Goal: Task Accomplishment & Management: Use online tool/utility

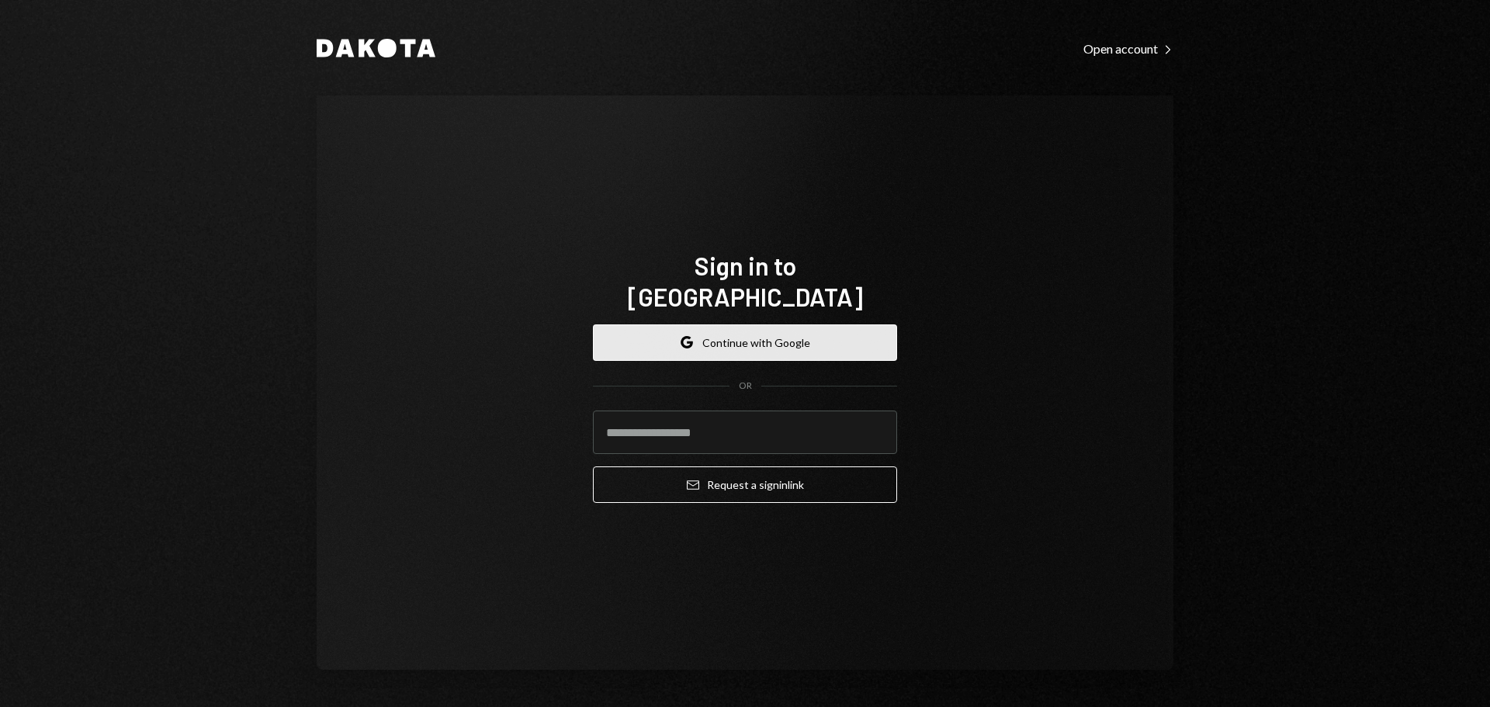
click at [755, 334] on button "Google Continue with Google" at bounding box center [745, 342] width 304 height 36
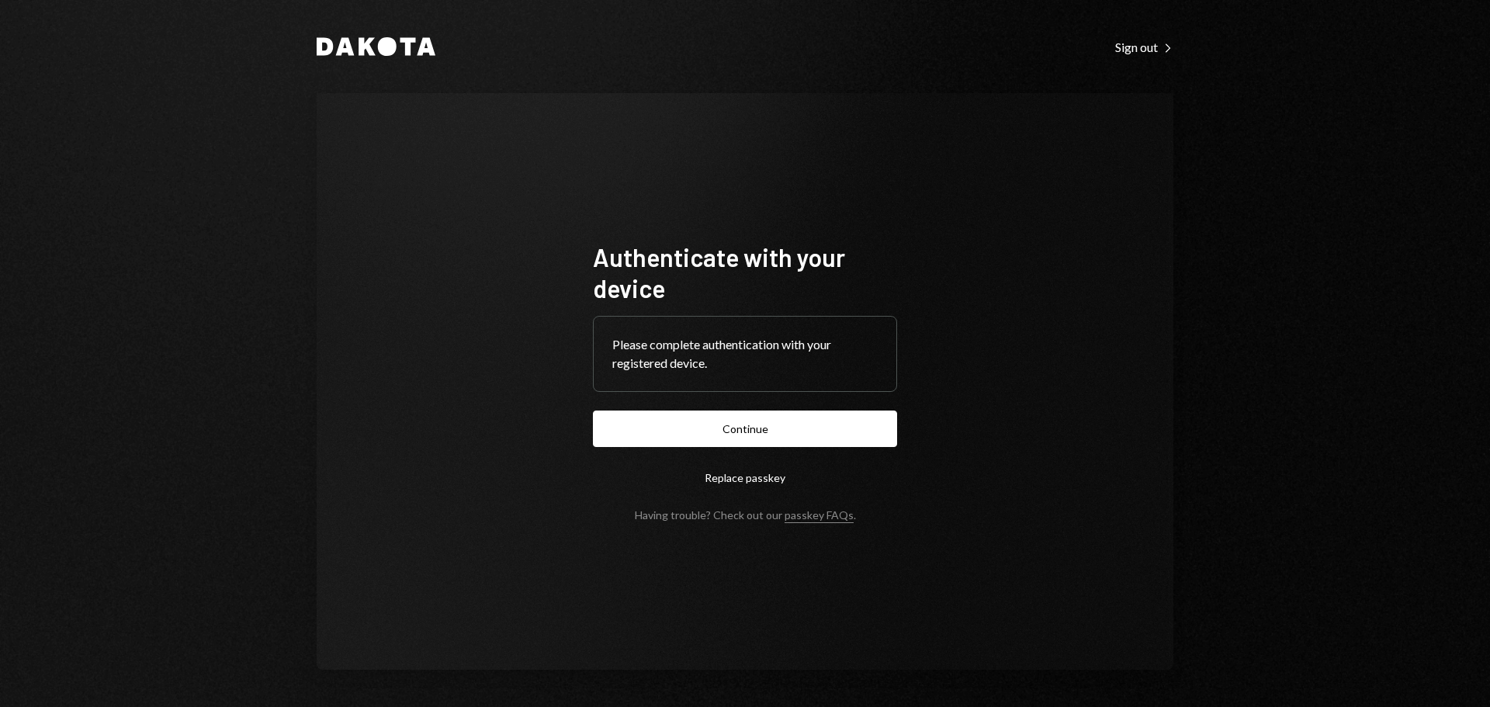
click at [805, 436] on button "Continue" at bounding box center [745, 428] width 304 height 36
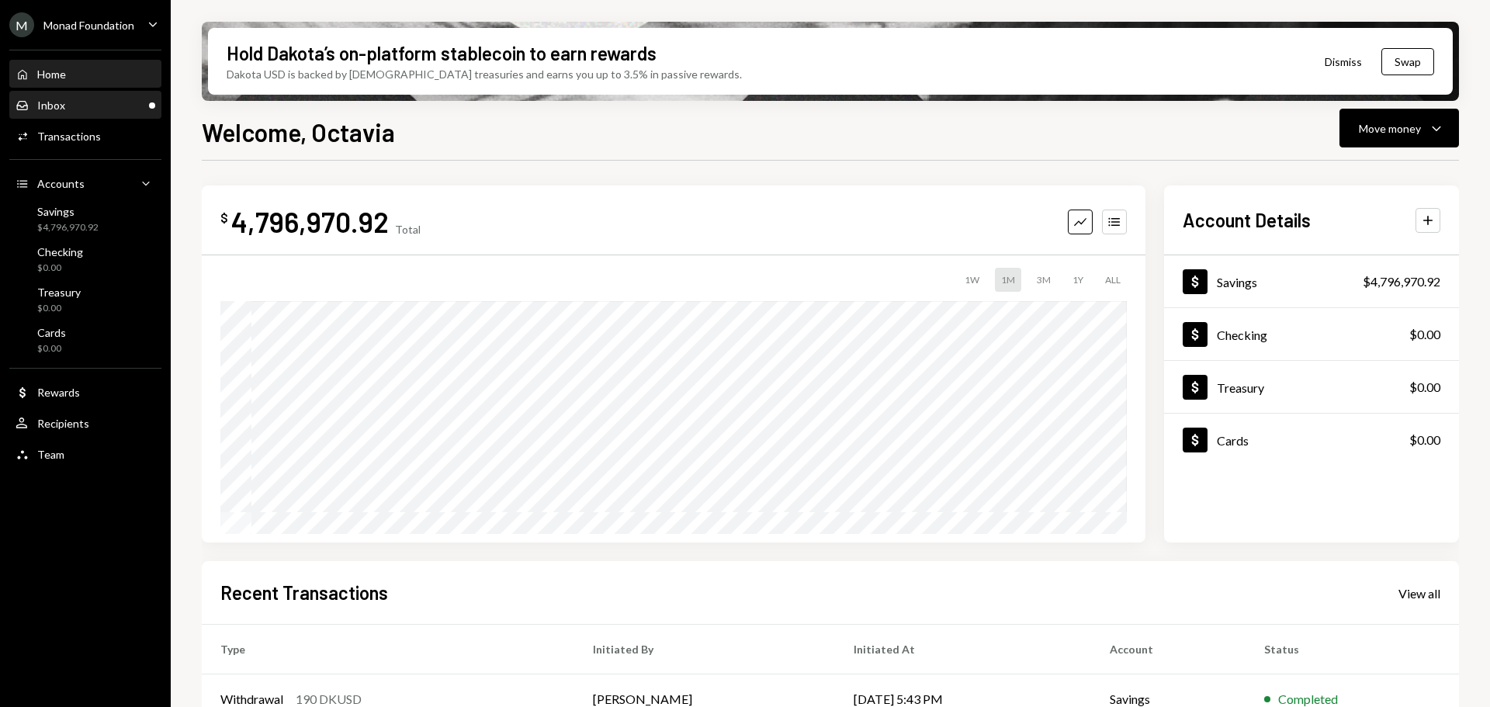
click at [81, 101] on div "Inbox Inbox" at bounding box center [86, 106] width 140 height 14
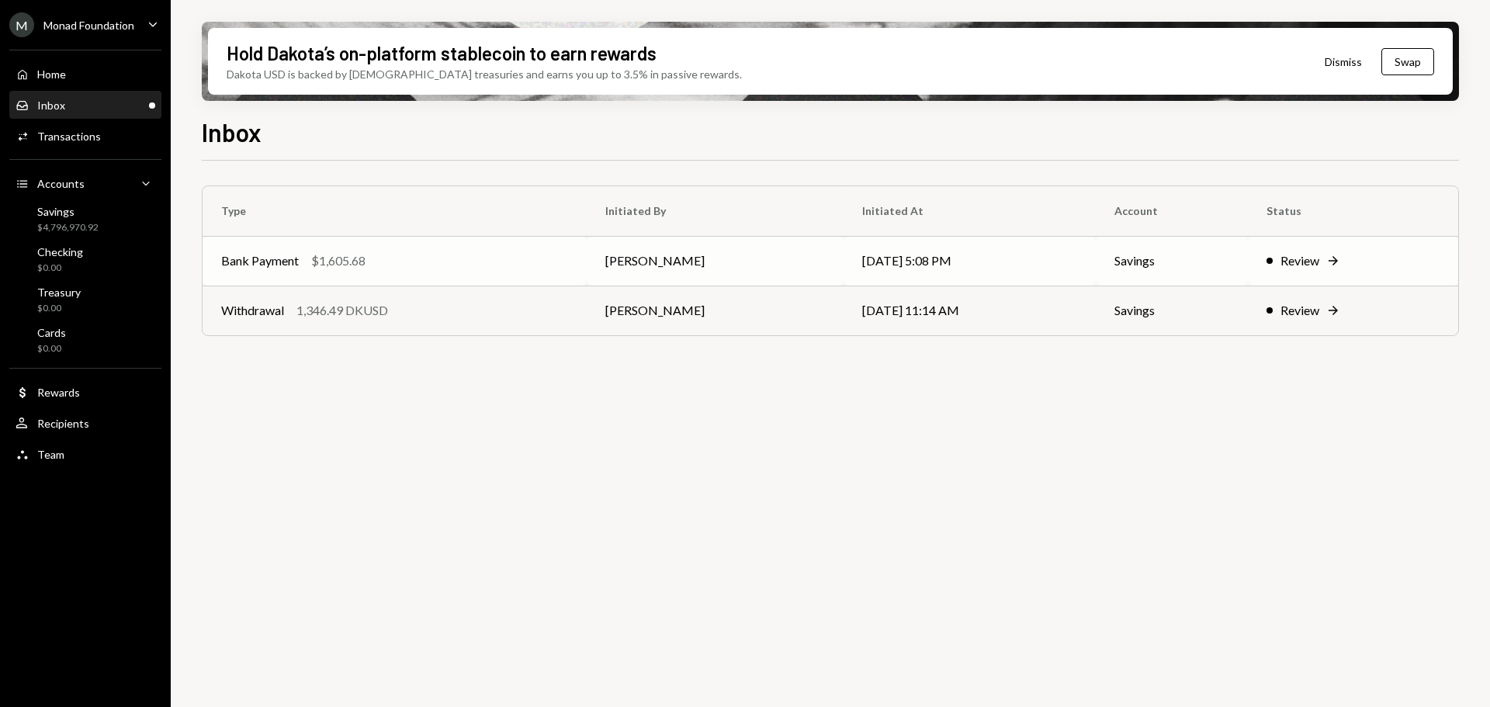
click at [354, 261] on div "$1,605.68" at bounding box center [338, 260] width 54 height 19
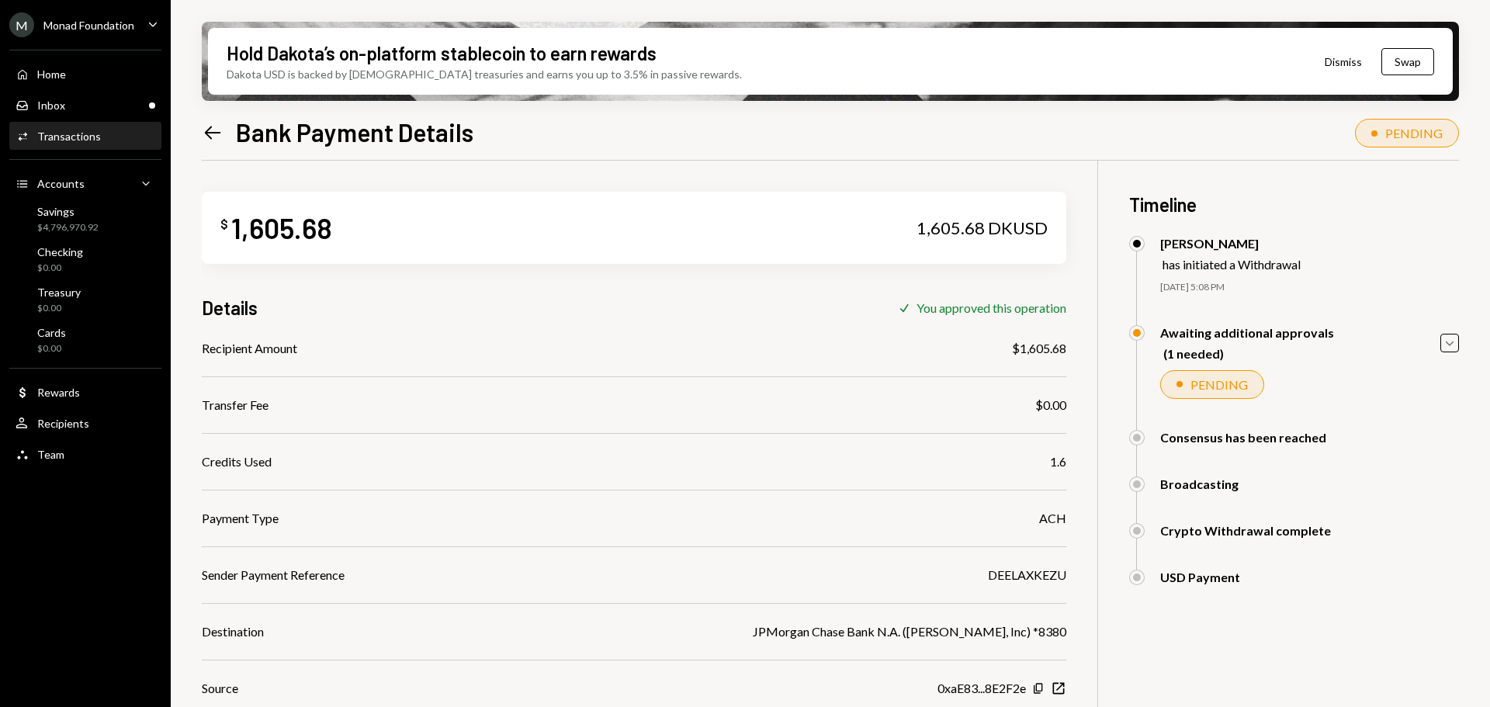
scroll to position [124, 0]
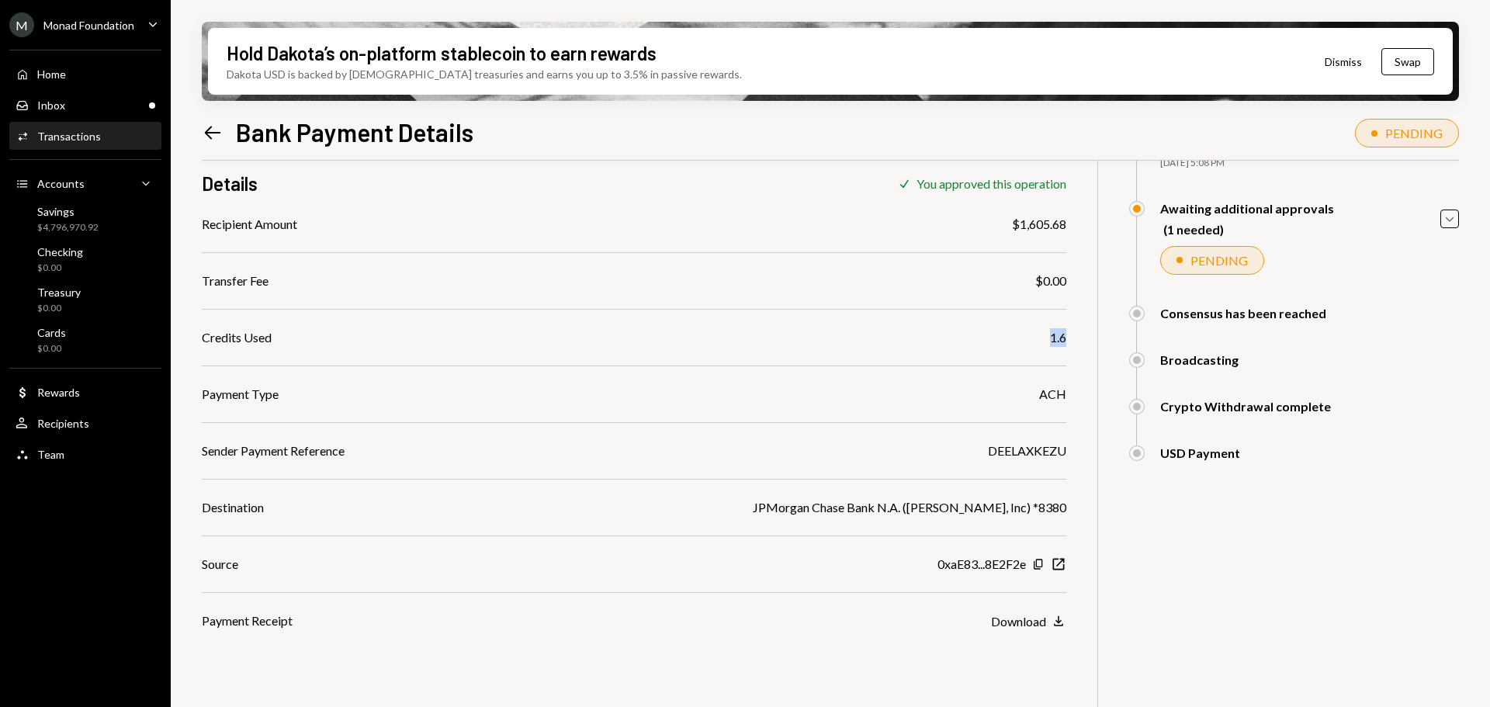
drag, startPoint x: 1042, startPoint y: 335, endPoint x: 1077, endPoint y: 339, distance: 35.1
click at [1077, 339] on div "$ 1,605.68 1,605.68 DKUSD Details Check You approved this operation Recipient A…" at bounding box center [830, 389] width 1257 height 707
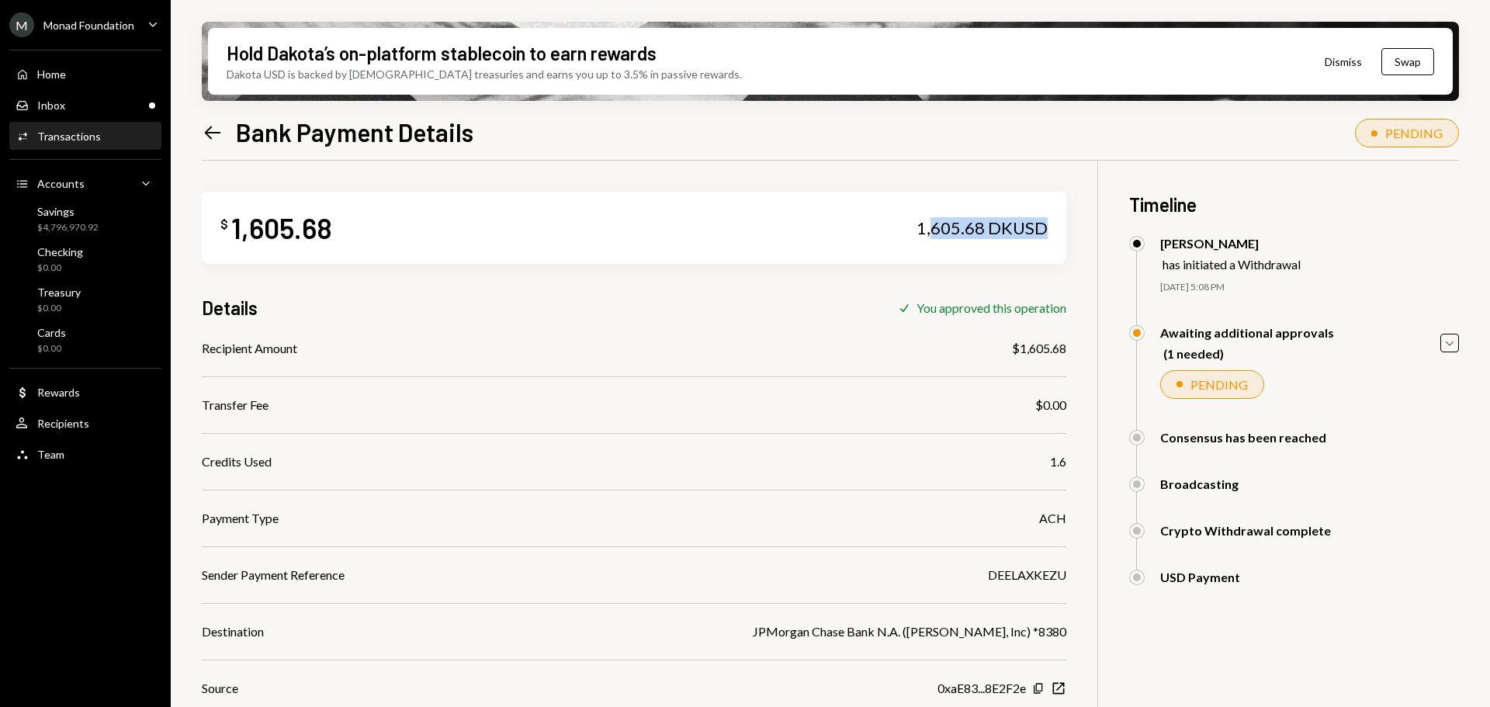
drag, startPoint x: 932, startPoint y: 230, endPoint x: 1053, endPoint y: 225, distance: 121.2
click at [1053, 225] on div "$ 1,605.68 1,605.68 DKUSD" at bounding box center [634, 228] width 864 height 72
click at [95, 103] on div "Inbox Inbox" at bounding box center [86, 106] width 140 height 14
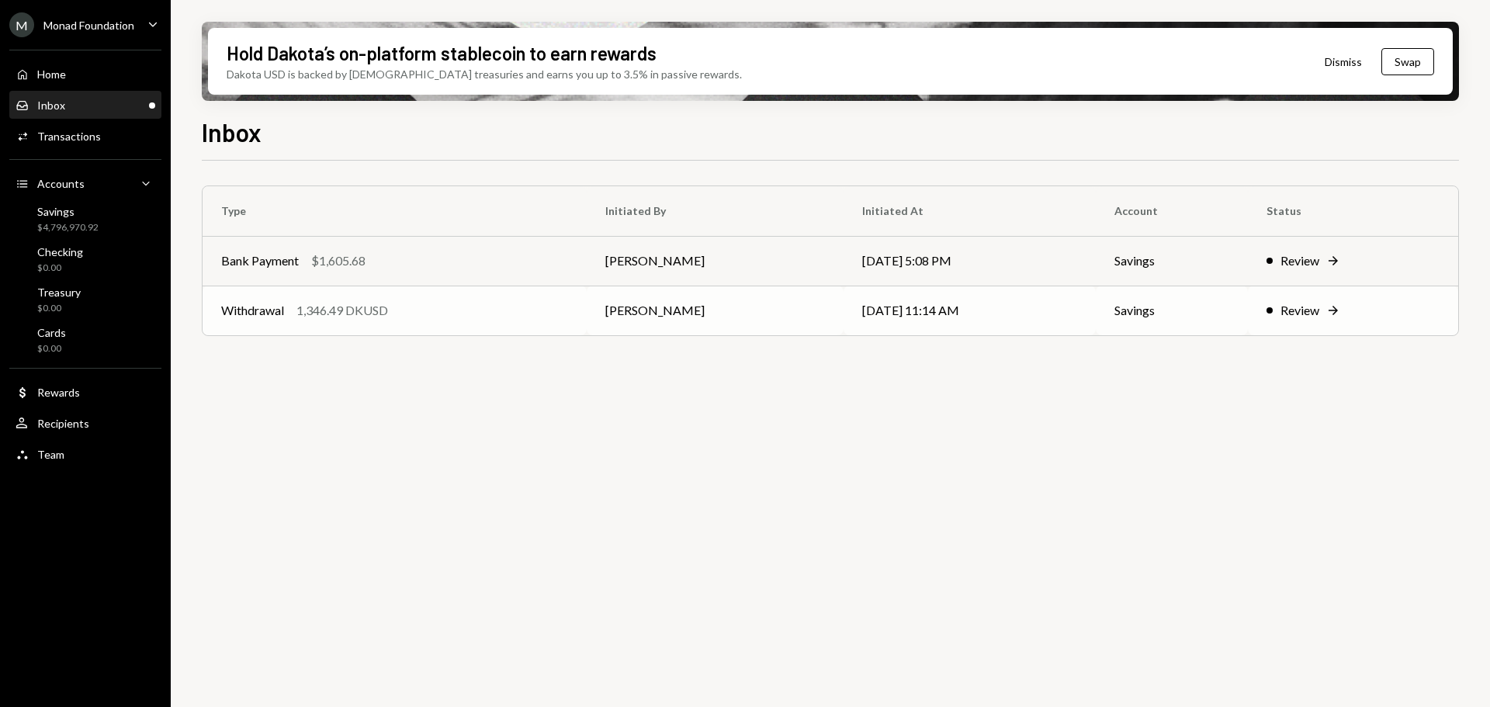
click at [535, 313] on div "Withdrawal 1,346.49 DKUSD" at bounding box center [394, 310] width 347 height 19
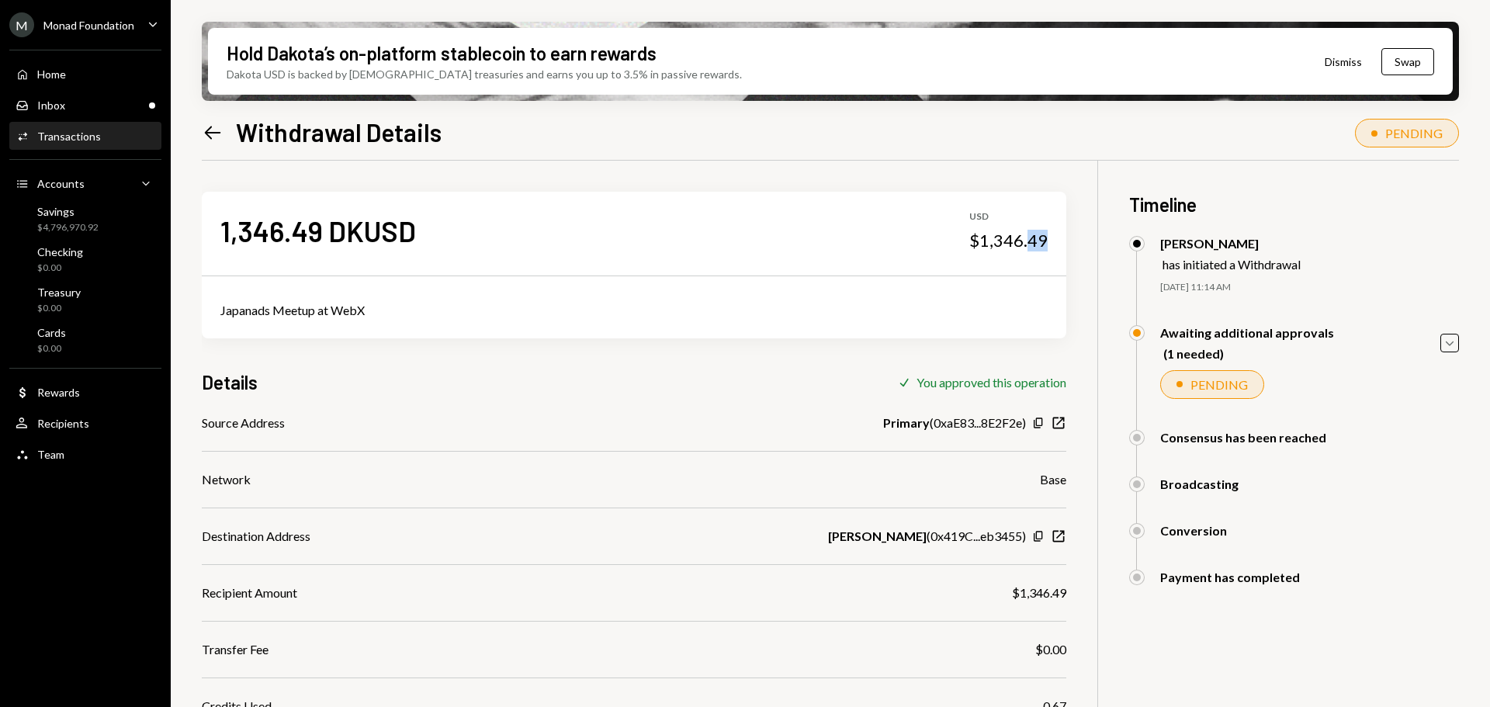
drag, startPoint x: 1029, startPoint y: 237, endPoint x: 976, endPoint y: 467, distance: 236.4
click at [1071, 281] on div "1,346.49 DKUSD USD $1,346.49 Japanads Meetup at WebX Details Check You approved…" at bounding box center [830, 514] width 1257 height 707
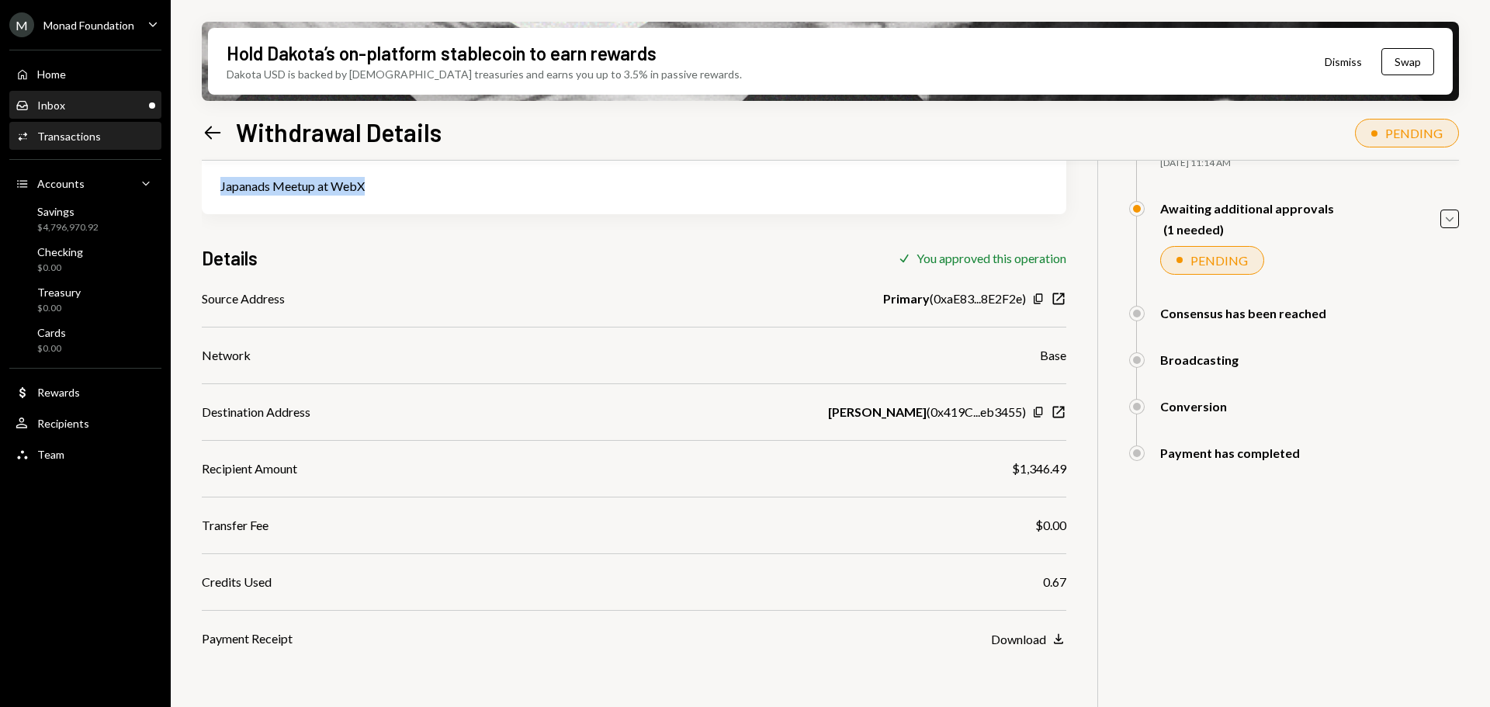
click at [45, 99] on div "Inbox" at bounding box center [51, 105] width 28 height 13
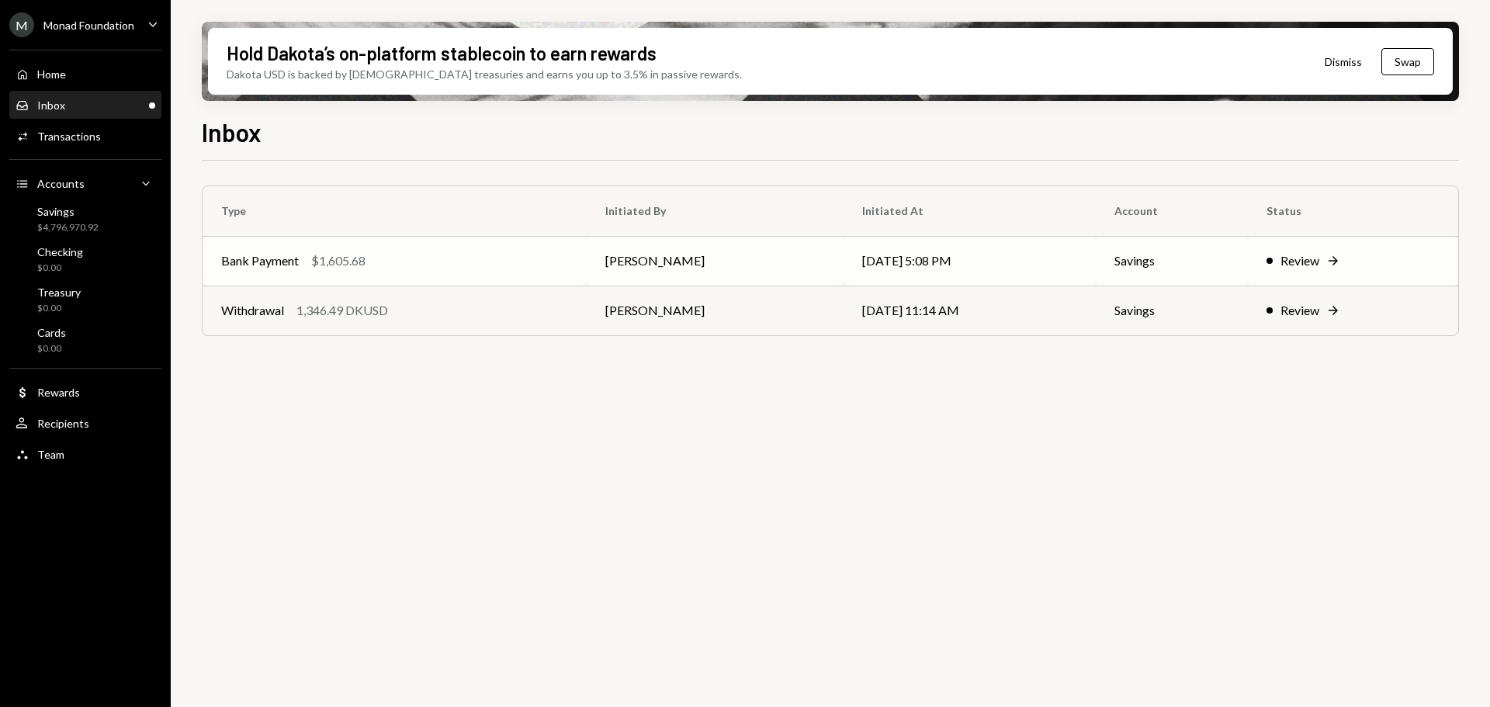
click at [361, 253] on div "$1,605.68" at bounding box center [338, 260] width 54 height 19
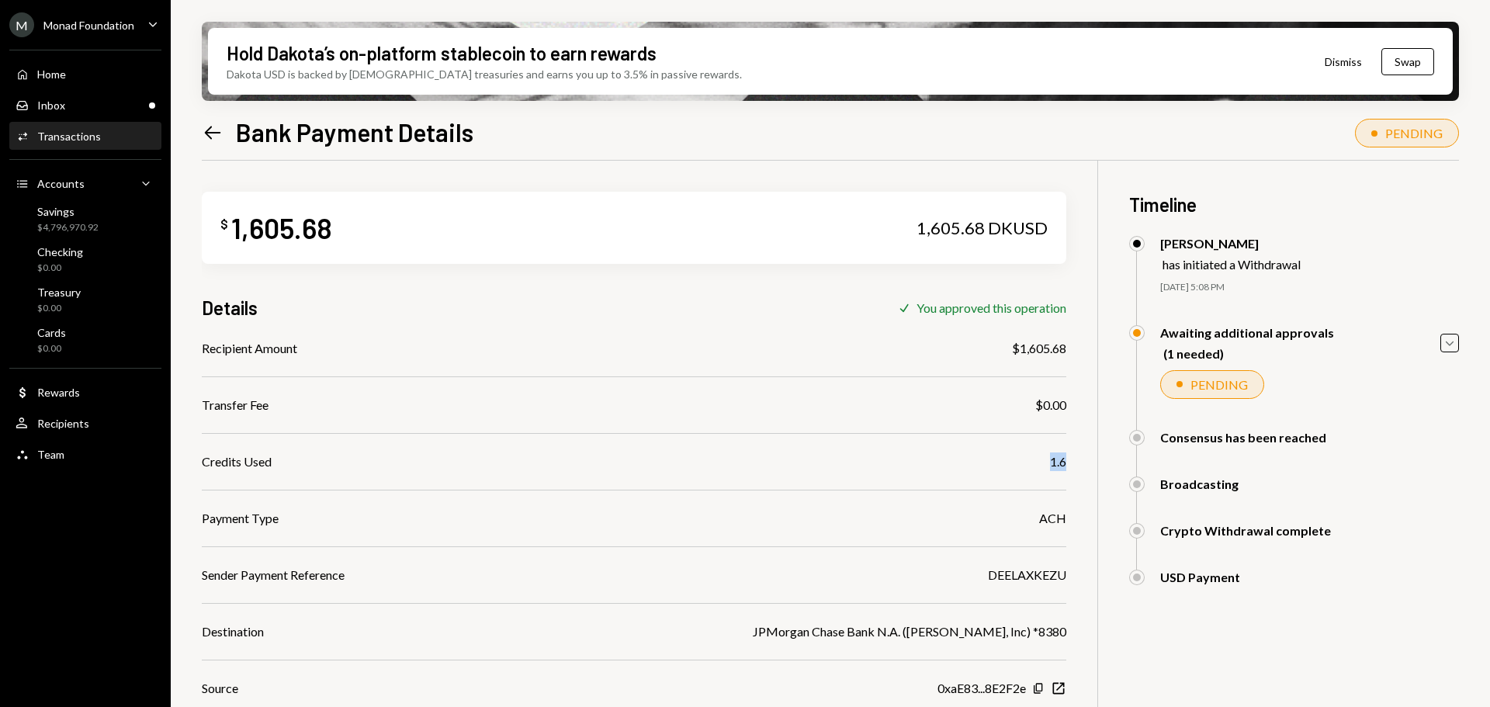
drag, startPoint x: 1055, startPoint y: 464, endPoint x: 1077, endPoint y: 465, distance: 21.7
click at [1077, 465] on div "$ 1,605.68 1,605.68 DKUSD Details Check You approved this operation Recipient A…" at bounding box center [830, 514] width 1257 height 707
drag, startPoint x: 1037, startPoint y: 345, endPoint x: 1064, endPoint y: 393, distance: 55.2
click at [1037, 345] on div "$1,605.68" at bounding box center [1039, 348] width 54 height 19
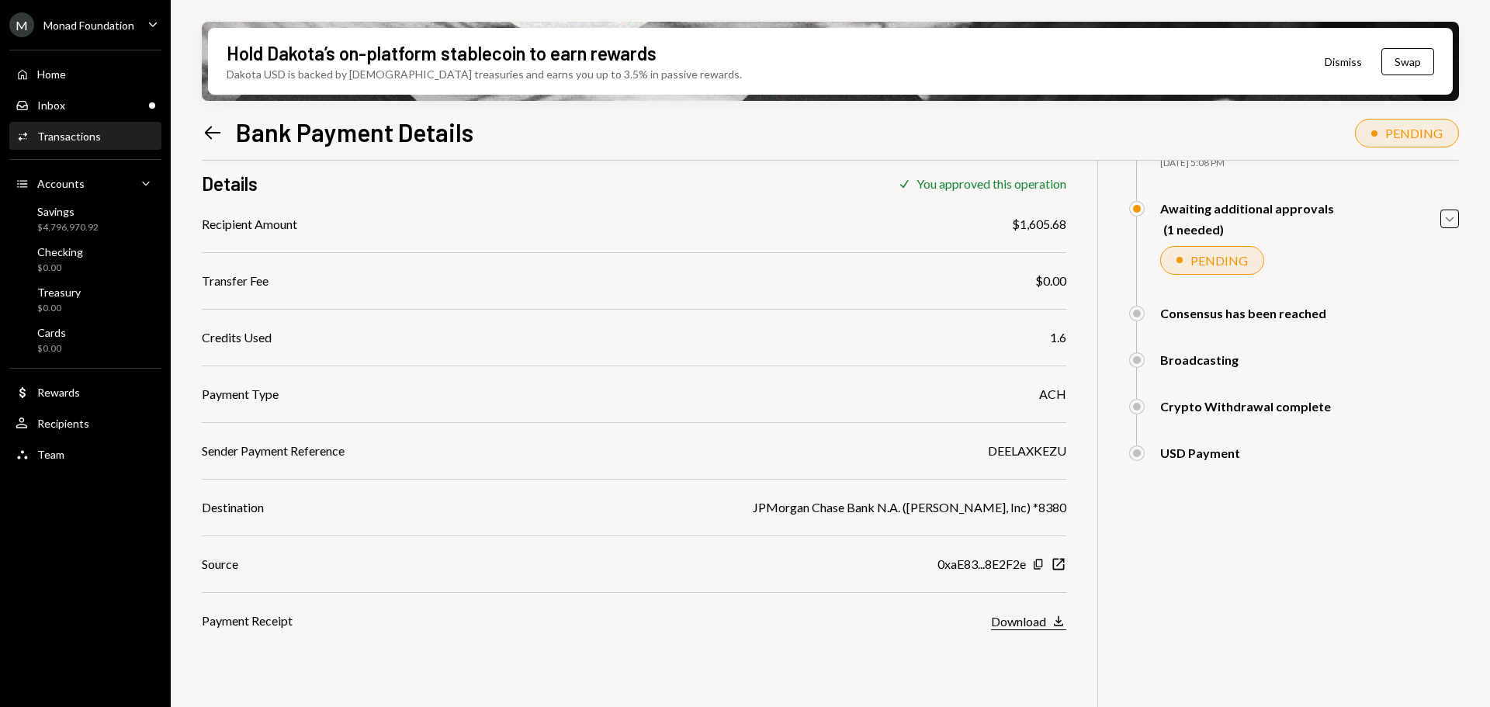
click at [1033, 623] on div "Download" at bounding box center [1018, 621] width 55 height 15
click at [54, 102] on div "Inbox" at bounding box center [51, 105] width 28 height 13
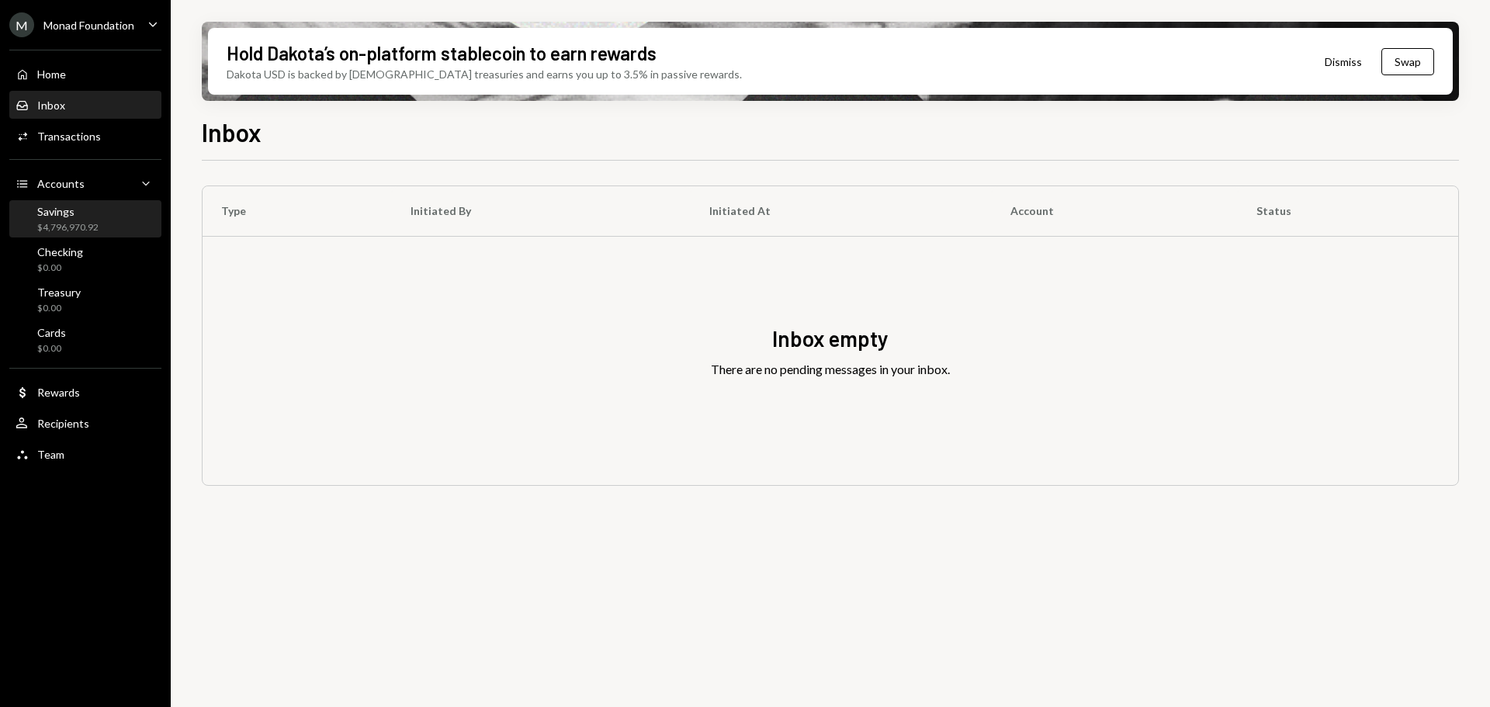
click at [92, 220] on div "Savings $4,796,970.92" at bounding box center [67, 219] width 61 height 29
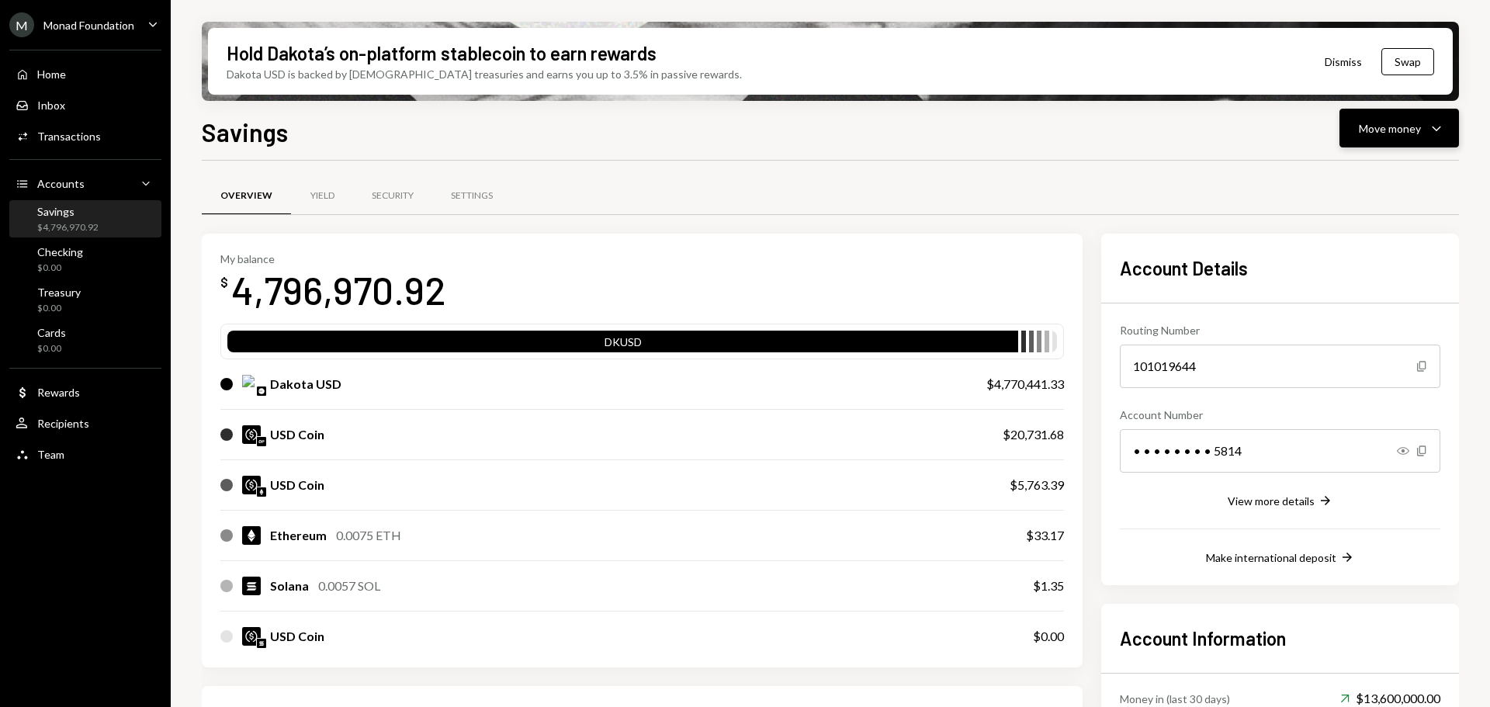
click at [1401, 133] on div "Move money" at bounding box center [1390, 128] width 62 height 16
click at [1345, 177] on div "Send" at bounding box center [1386, 175] width 113 height 16
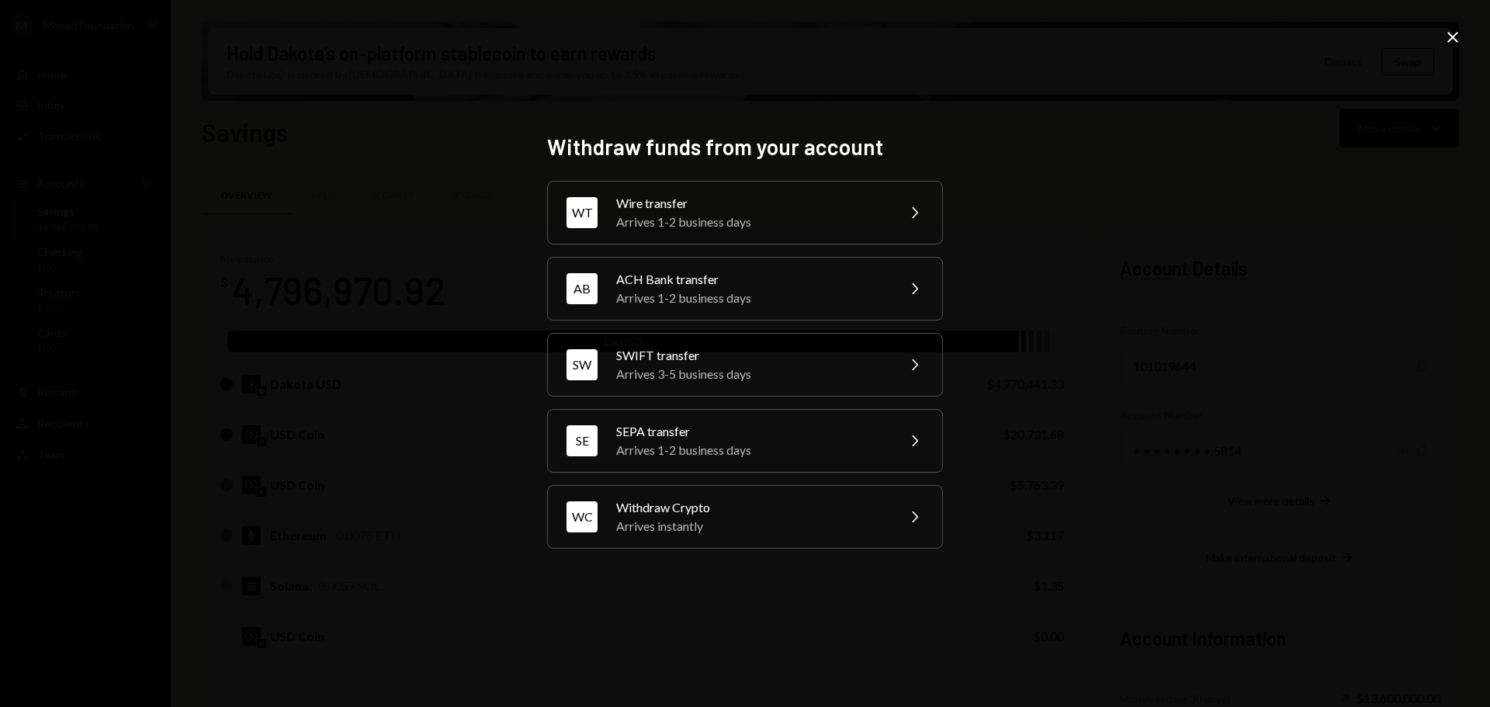
click at [750, 210] on div "Wire transfer" at bounding box center [751, 203] width 270 height 19
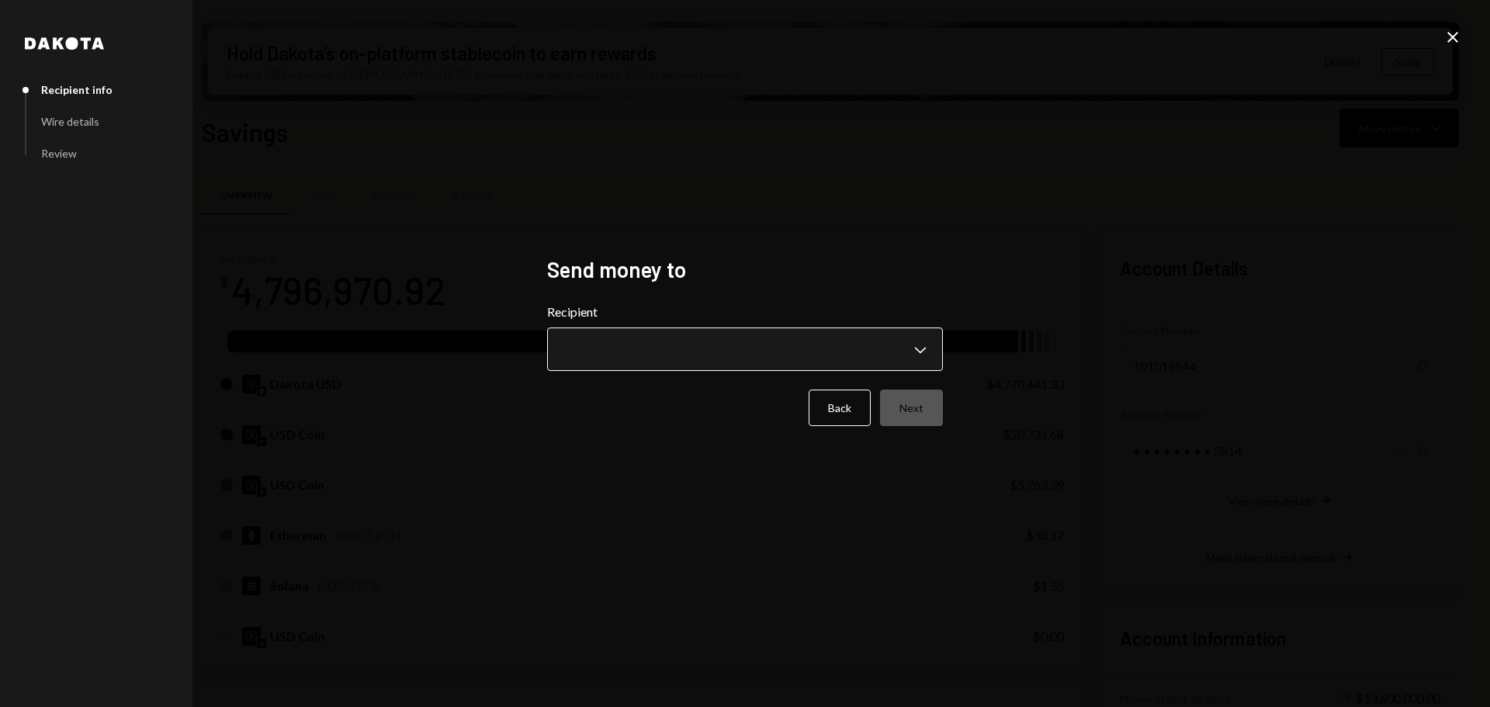
click at [745, 345] on body "M Monad Foundation Caret Down Home Home Inbox Inbox Activities Transactions Acc…" at bounding box center [745, 353] width 1490 height 707
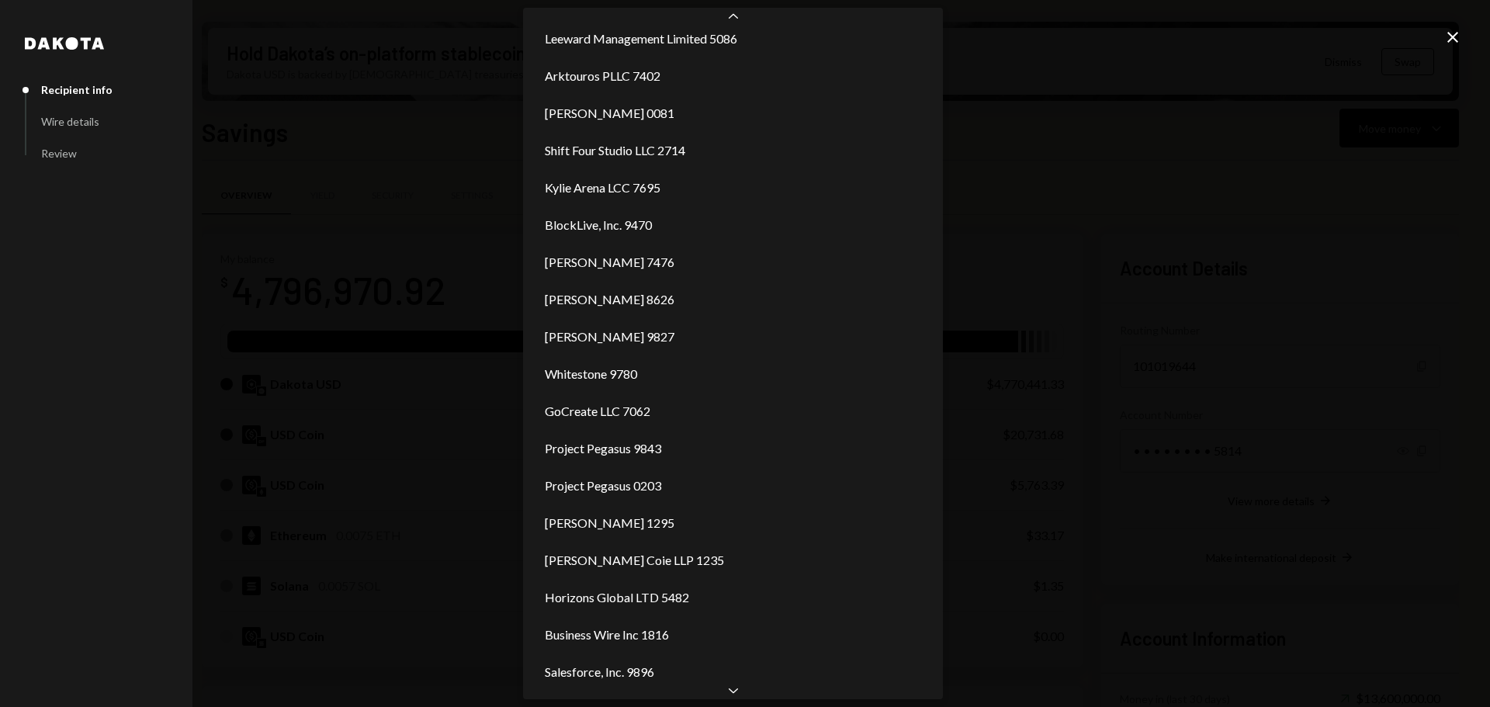
scroll to position [159, 0]
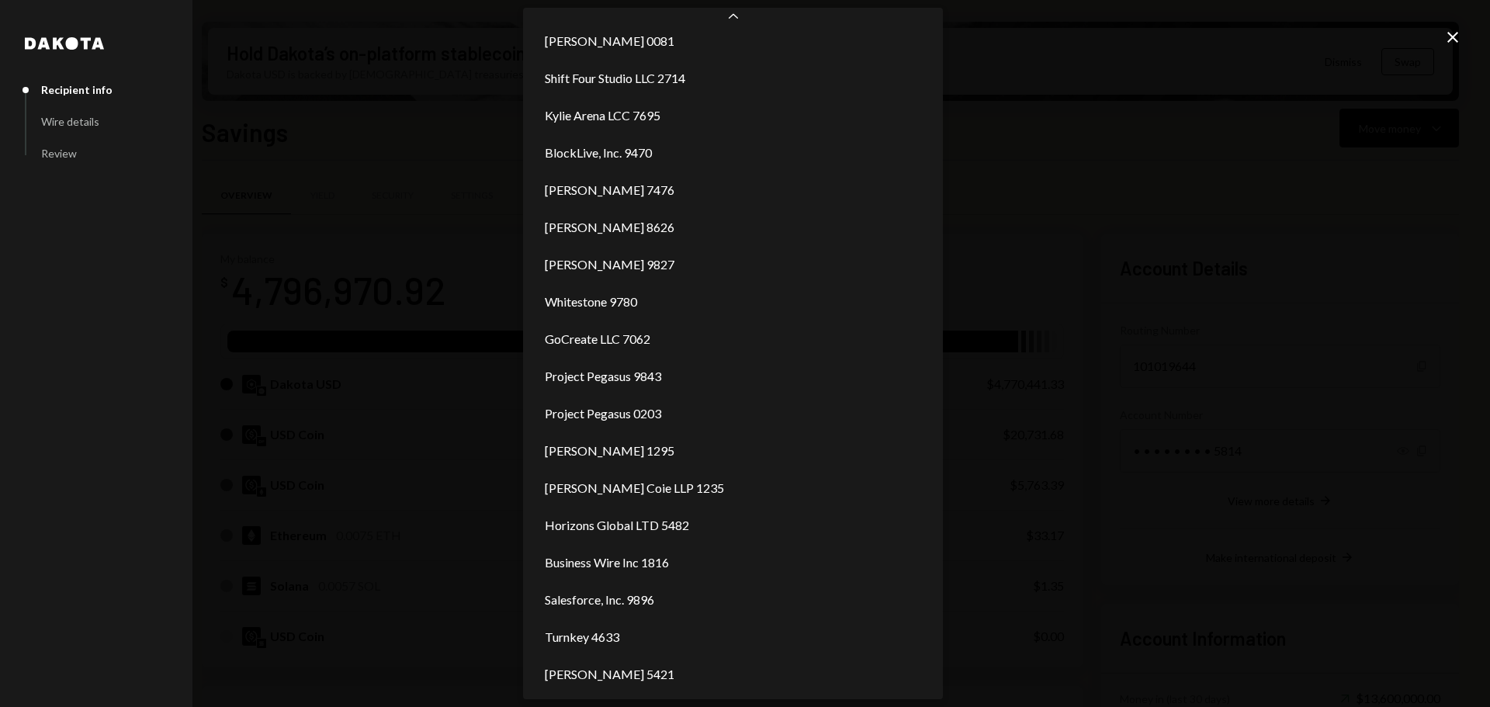
drag, startPoint x: 1457, startPoint y: 33, endPoint x: 1411, endPoint y: 40, distance: 46.2
click at [1456, 33] on icon at bounding box center [1452, 37] width 11 height 11
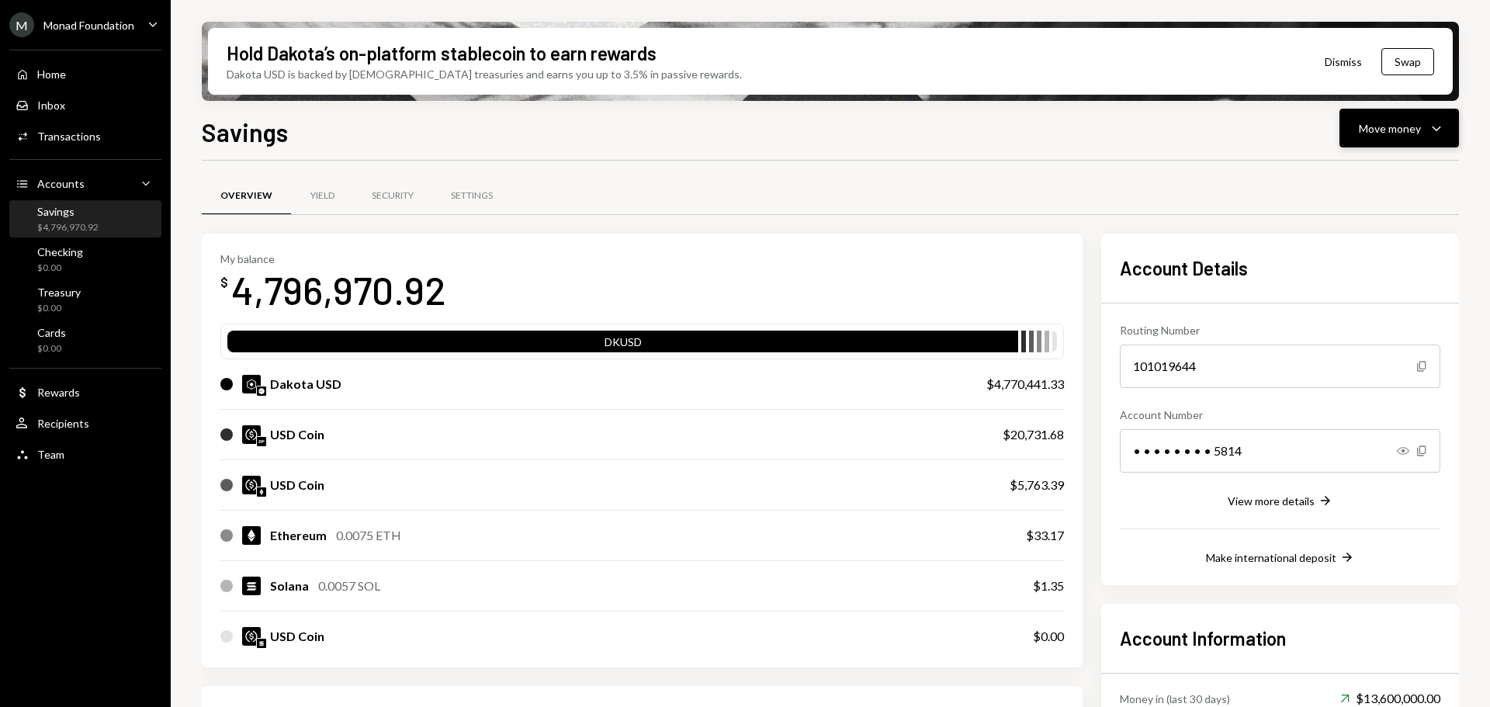
click at [1404, 129] on div "Move money" at bounding box center [1390, 128] width 62 height 16
click at [1340, 168] on div "Send" at bounding box center [1386, 175] width 113 height 16
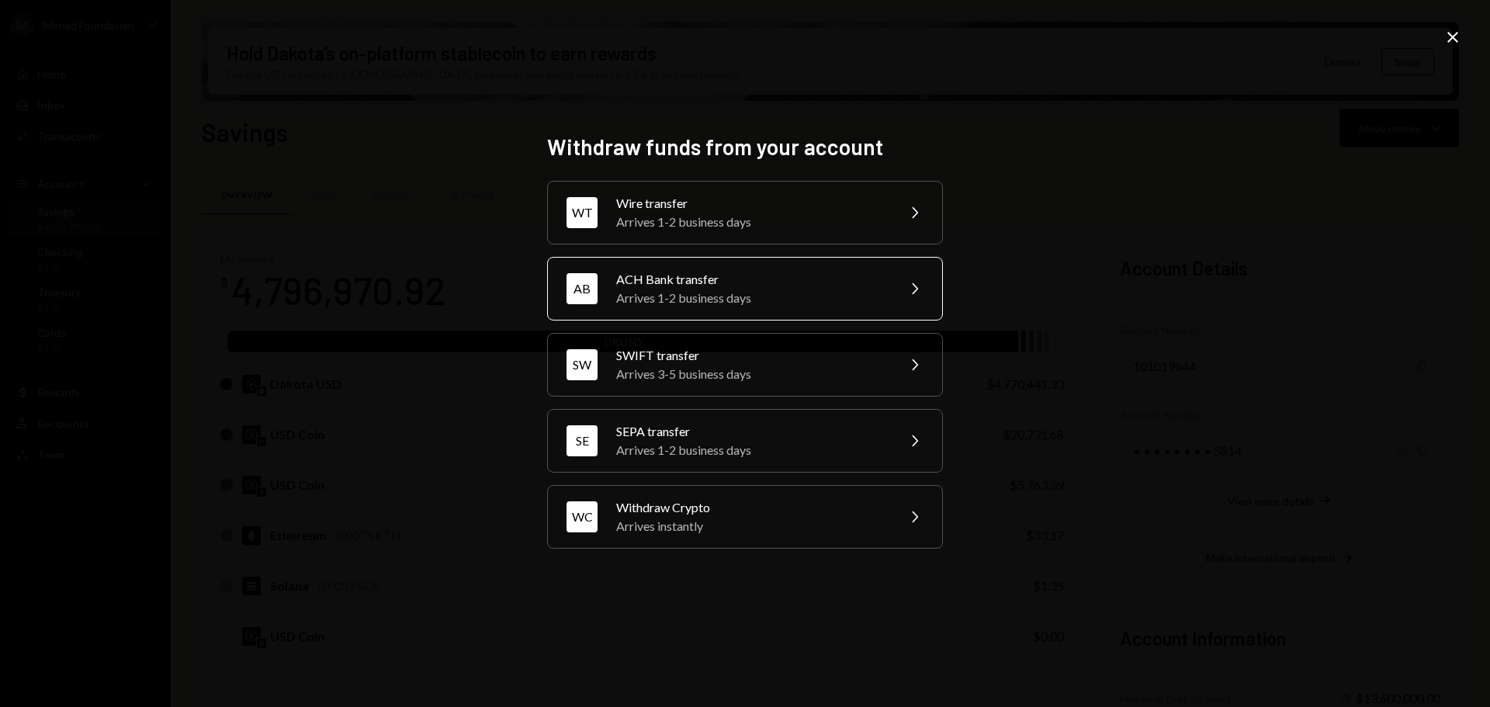
click at [701, 288] on div "ACH Bank transfer Arrives 1-2 business days" at bounding box center [751, 288] width 270 height 37
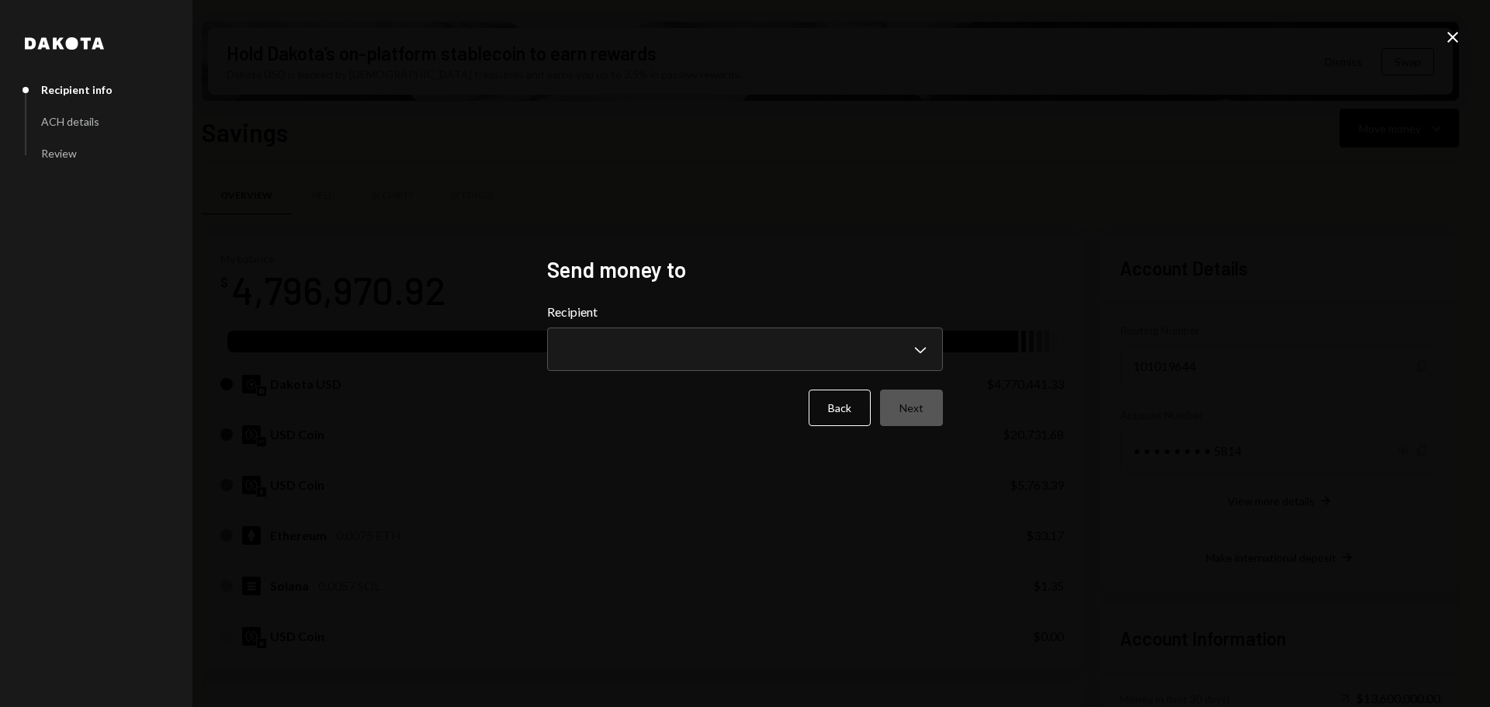
click at [719, 323] on div "**********" at bounding box center [745, 337] width 396 height 68
click at [713, 369] on body "M Monad Foundation Caret Down Home Home Inbox Inbox Activities Transactions Acc…" at bounding box center [745, 353] width 1490 height 707
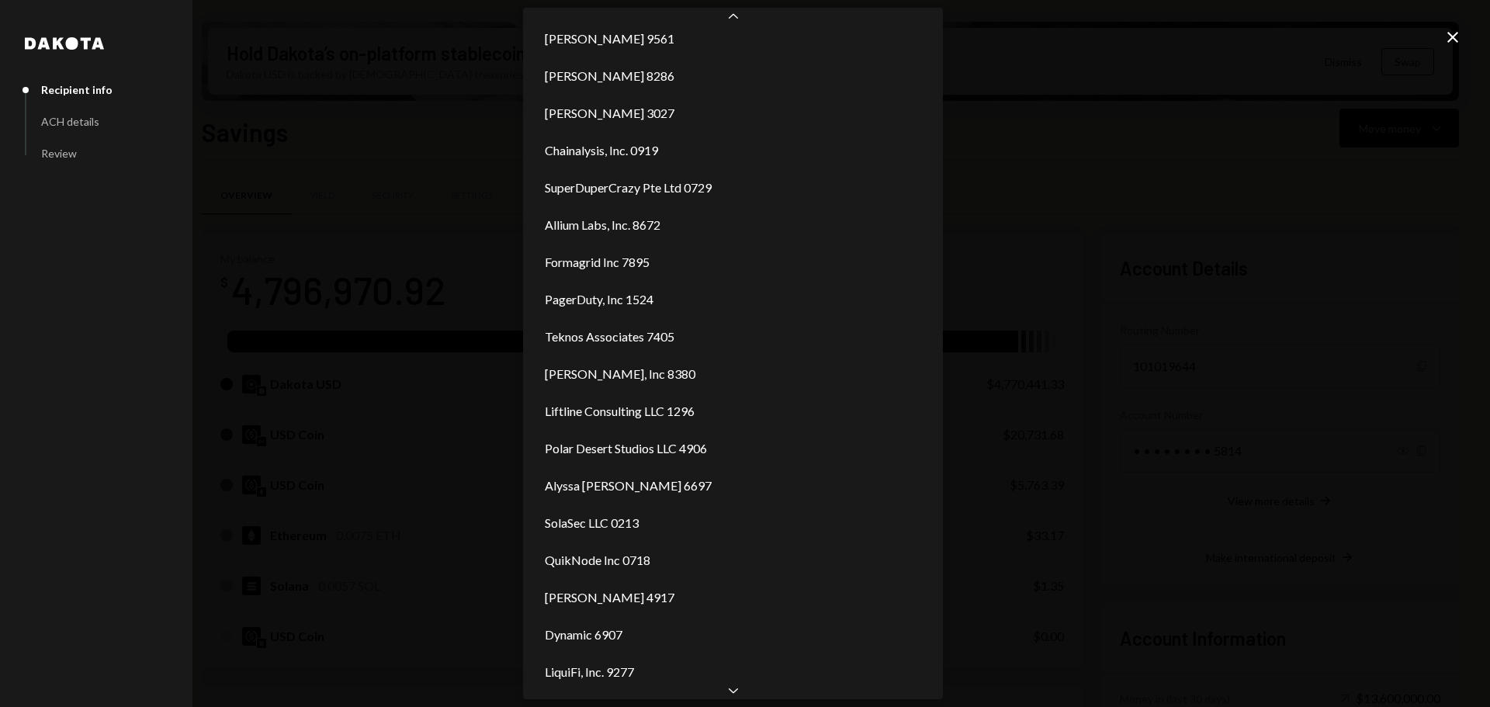
scroll to position [792, 0]
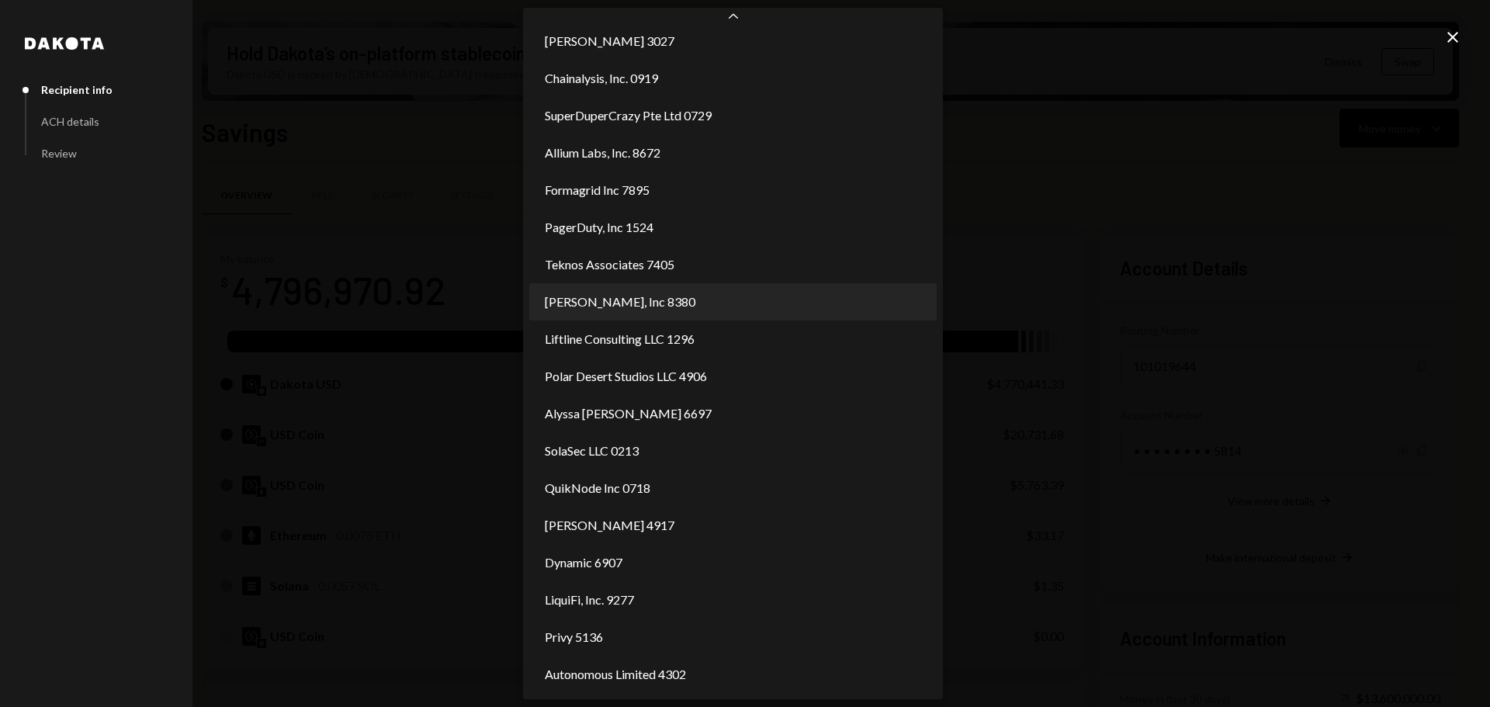
select select "**********"
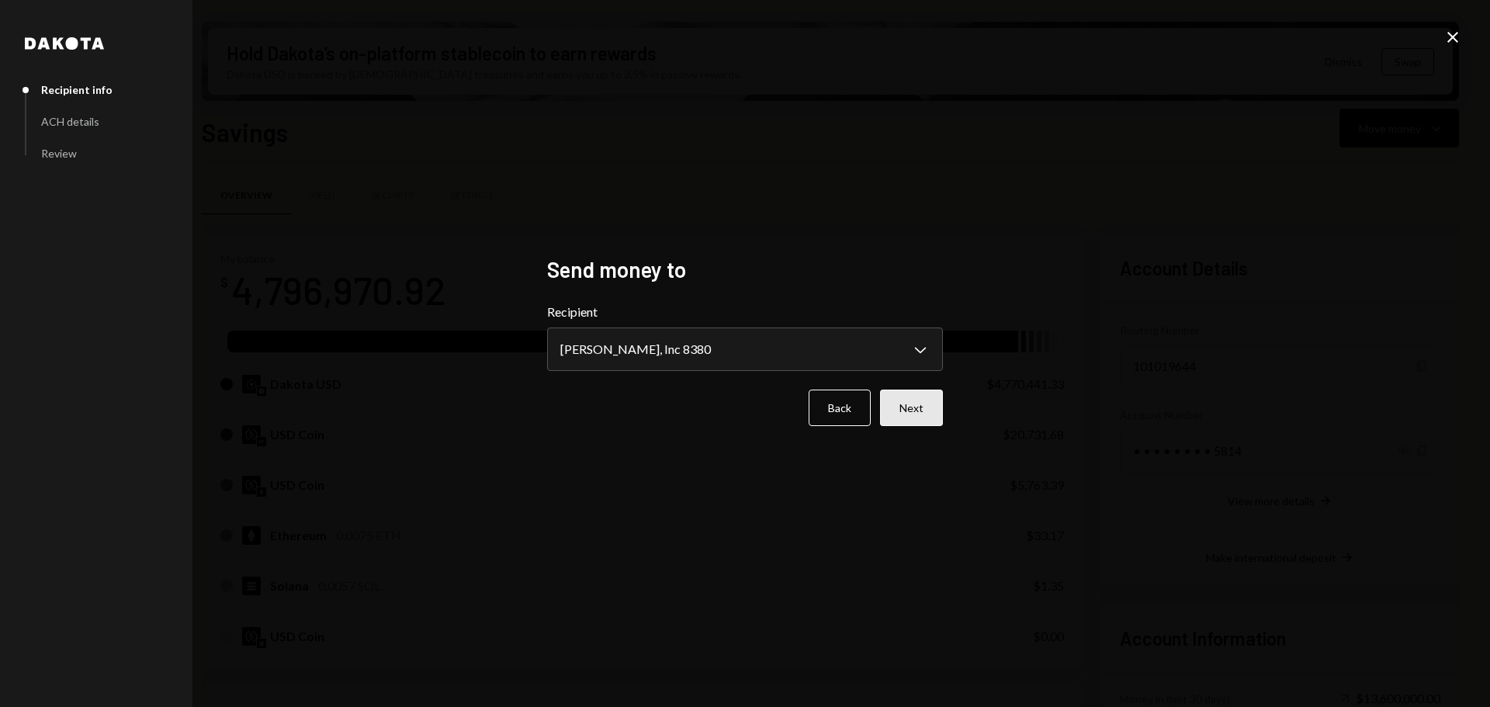
click at [927, 404] on button "Next" at bounding box center [911, 408] width 63 height 36
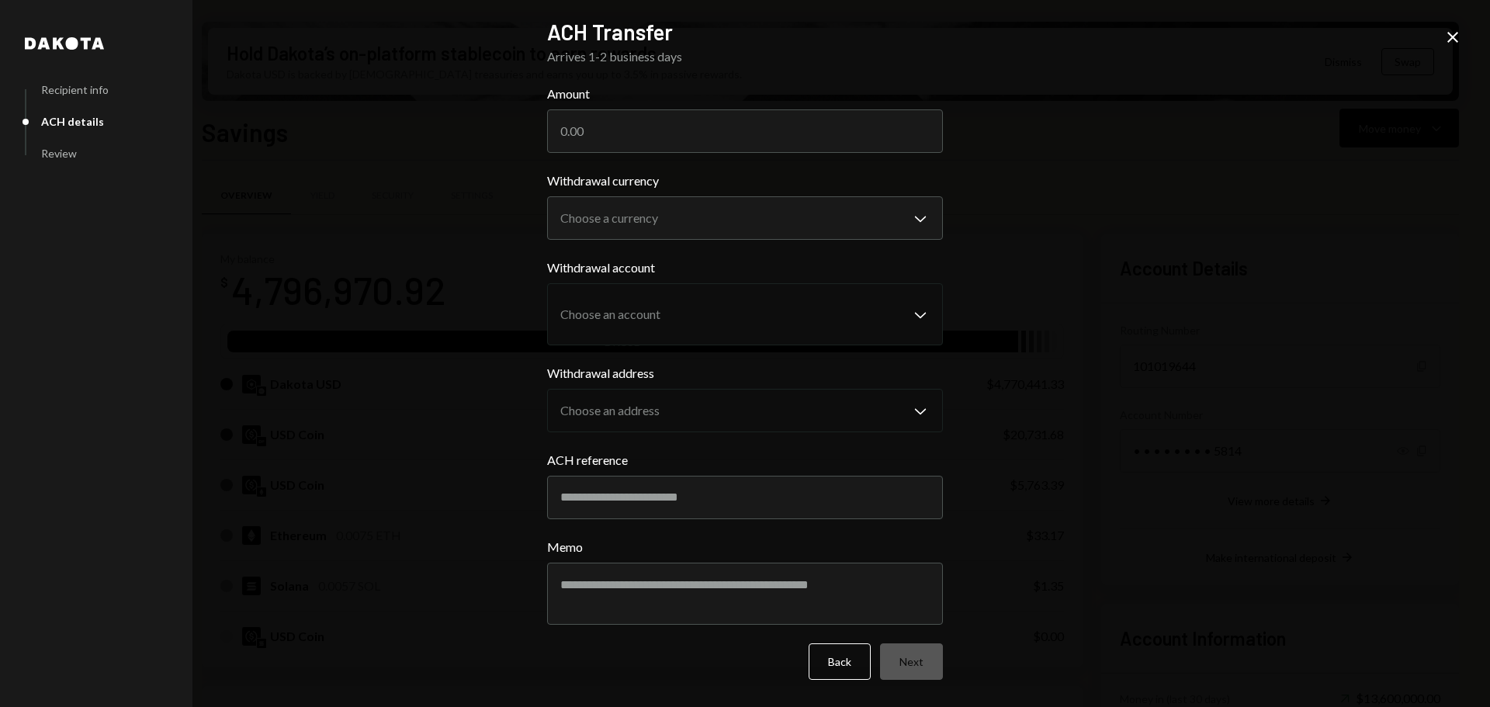
click at [656, 107] on div "Amount" at bounding box center [745, 119] width 396 height 68
click at [654, 124] on input "Amount" at bounding box center [745, 130] width 396 height 43
paste input "1606.00"
type input "1606.00"
click at [639, 214] on body "M Monad Foundation Caret Down Home Home Inbox Inbox Activities Transactions Acc…" at bounding box center [745, 353] width 1490 height 707
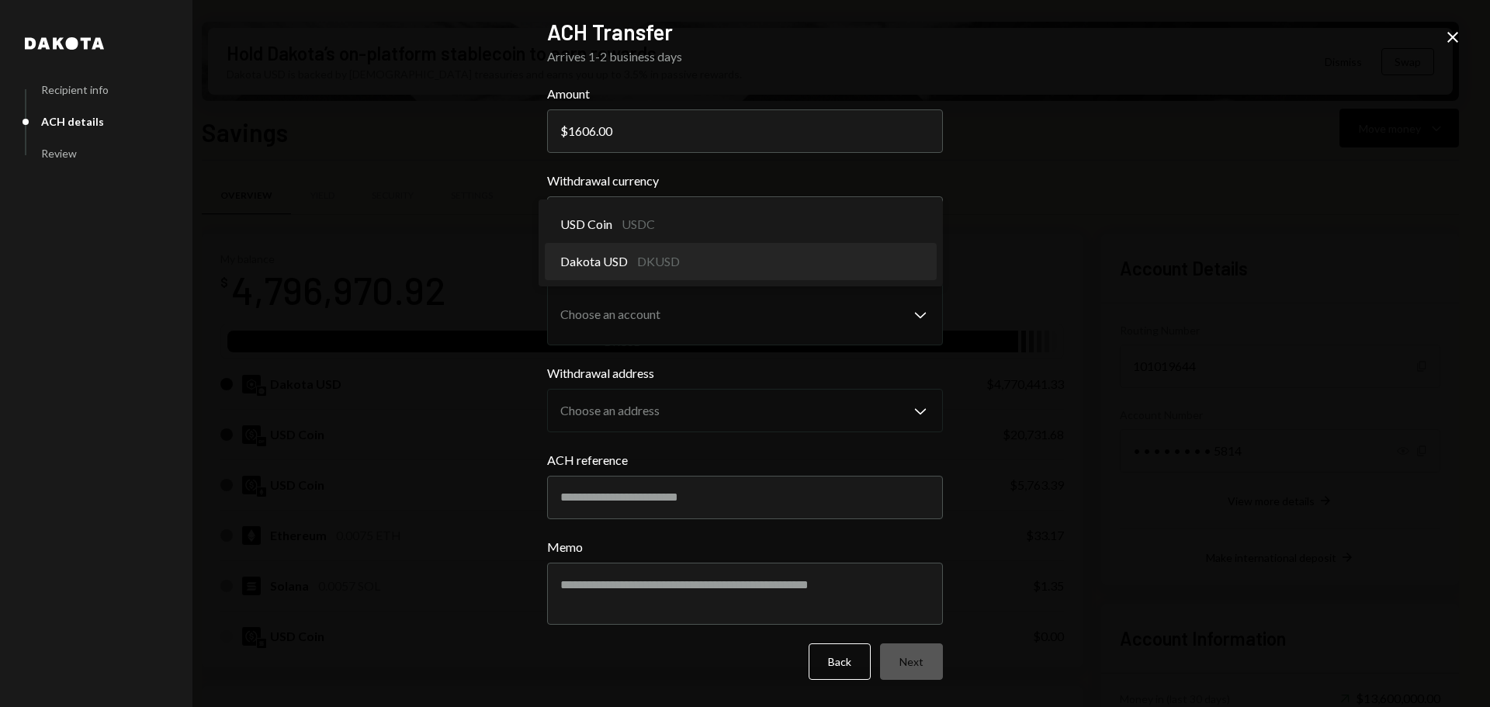
select select "*****"
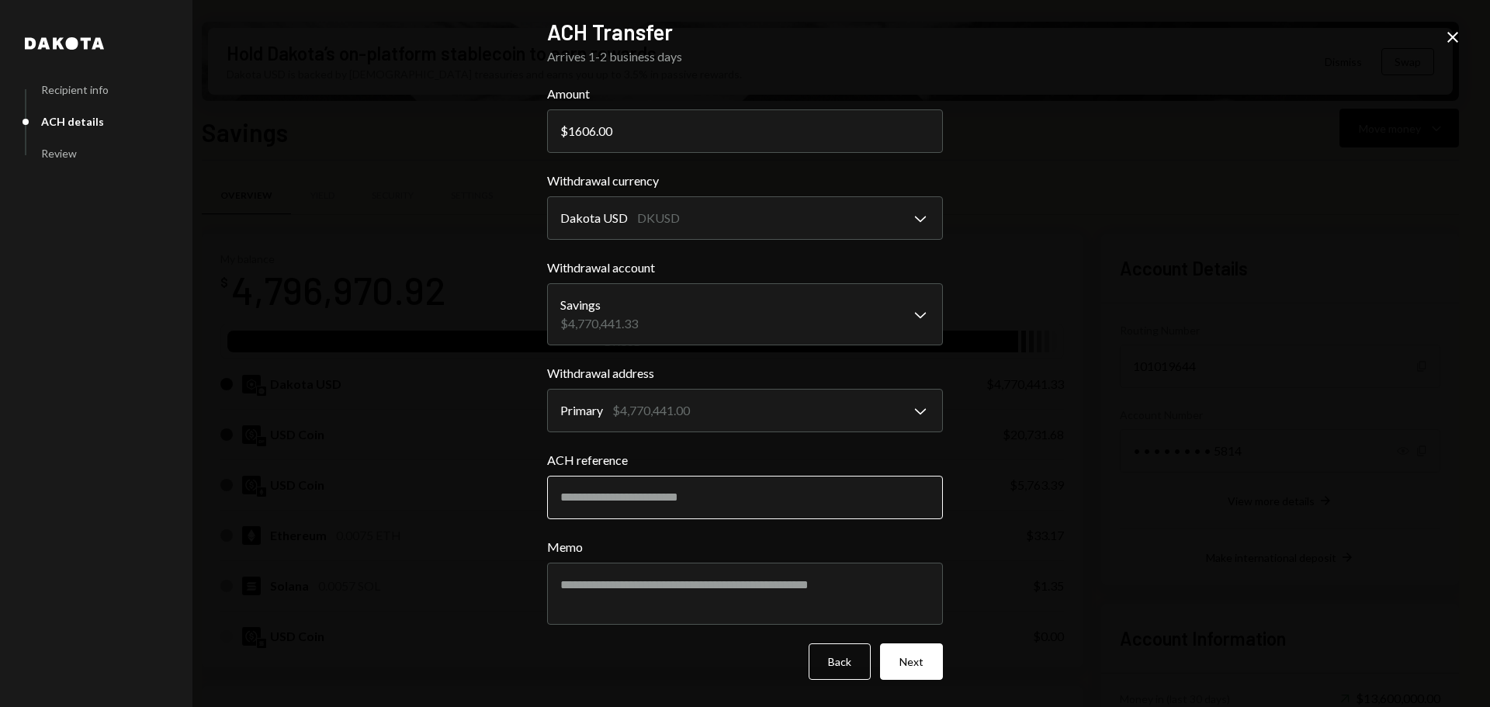
click at [705, 487] on input "ACH reference" at bounding box center [745, 497] width 396 height 43
paste input "**********"
type input "**********"
click at [723, 590] on textarea "Memo" at bounding box center [745, 594] width 396 height 62
paste textarea "**********"
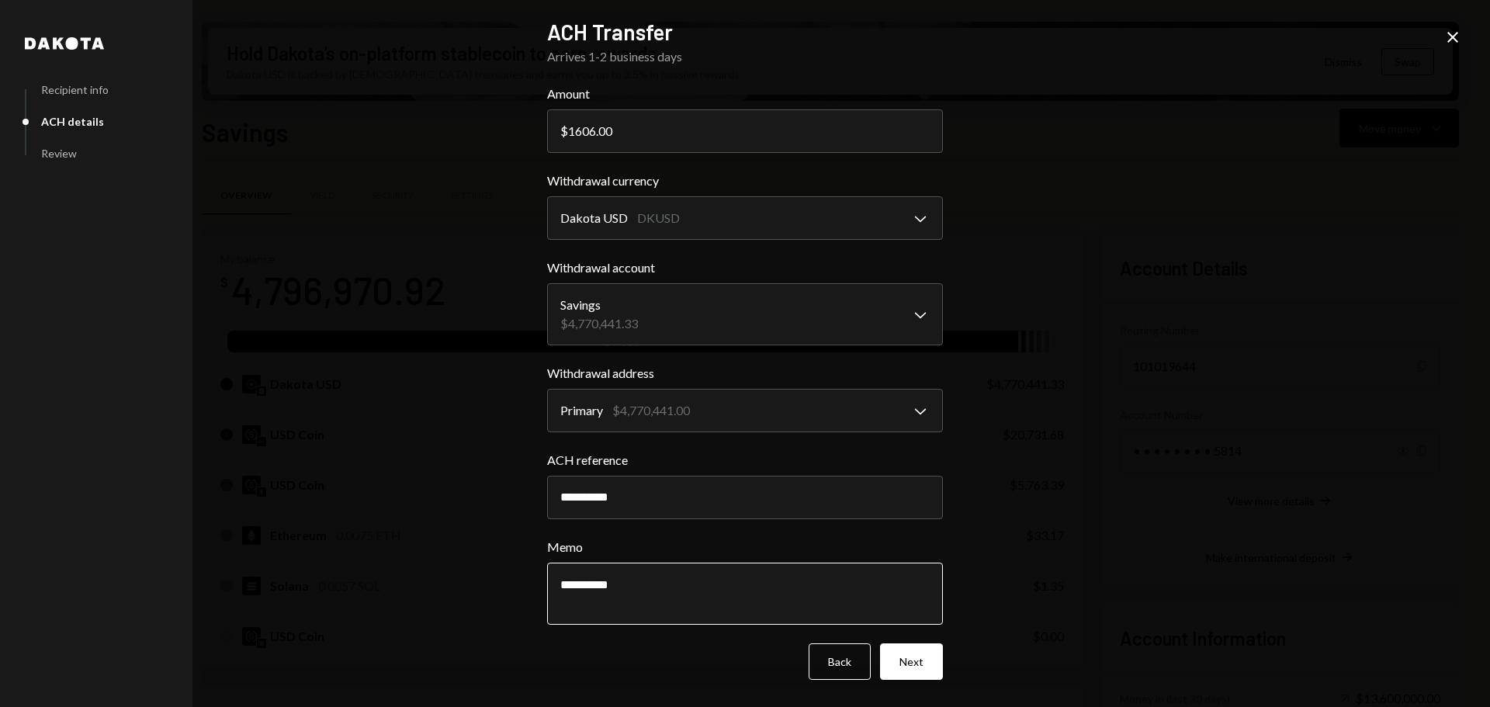
type textarea "**********"
click at [913, 669] on button "Next" at bounding box center [911, 661] width 63 height 36
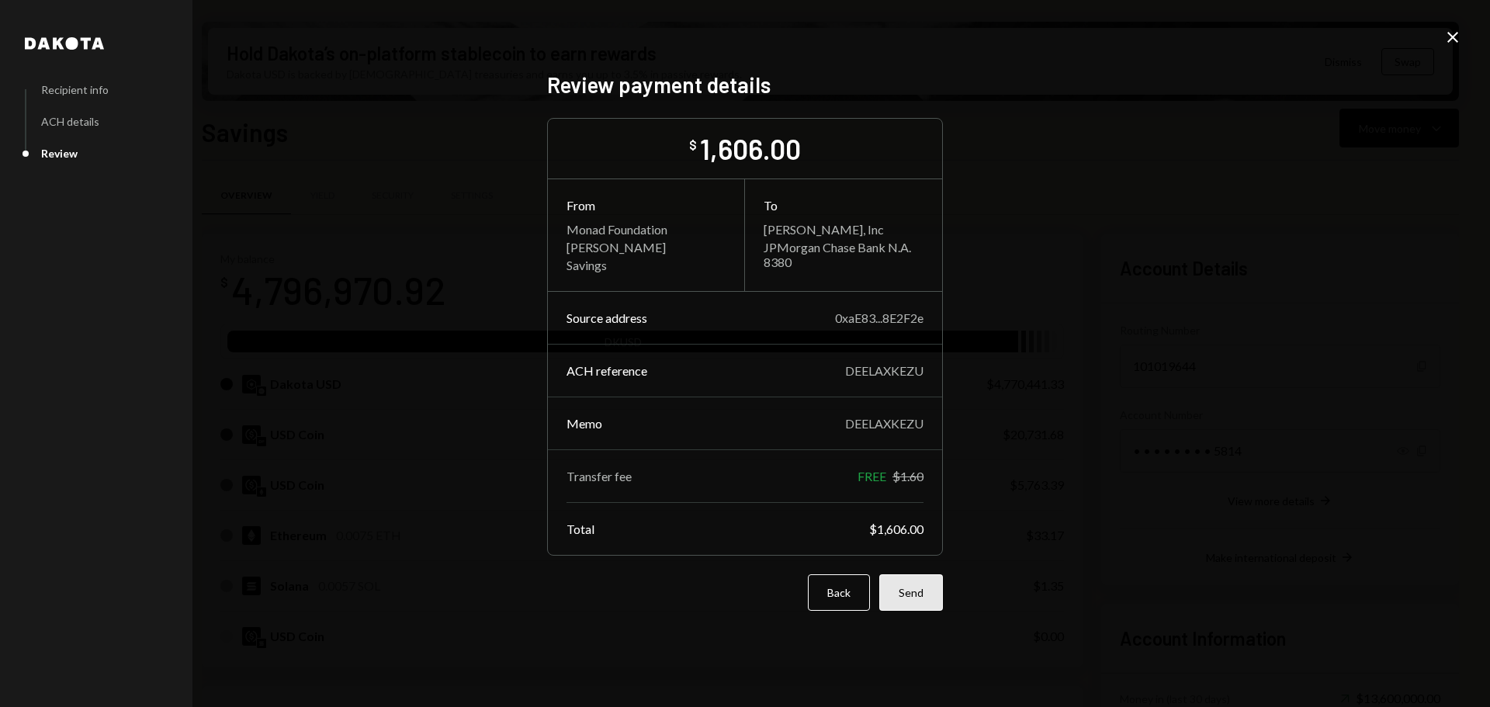
click at [913, 594] on button "Send" at bounding box center [911, 592] width 64 height 36
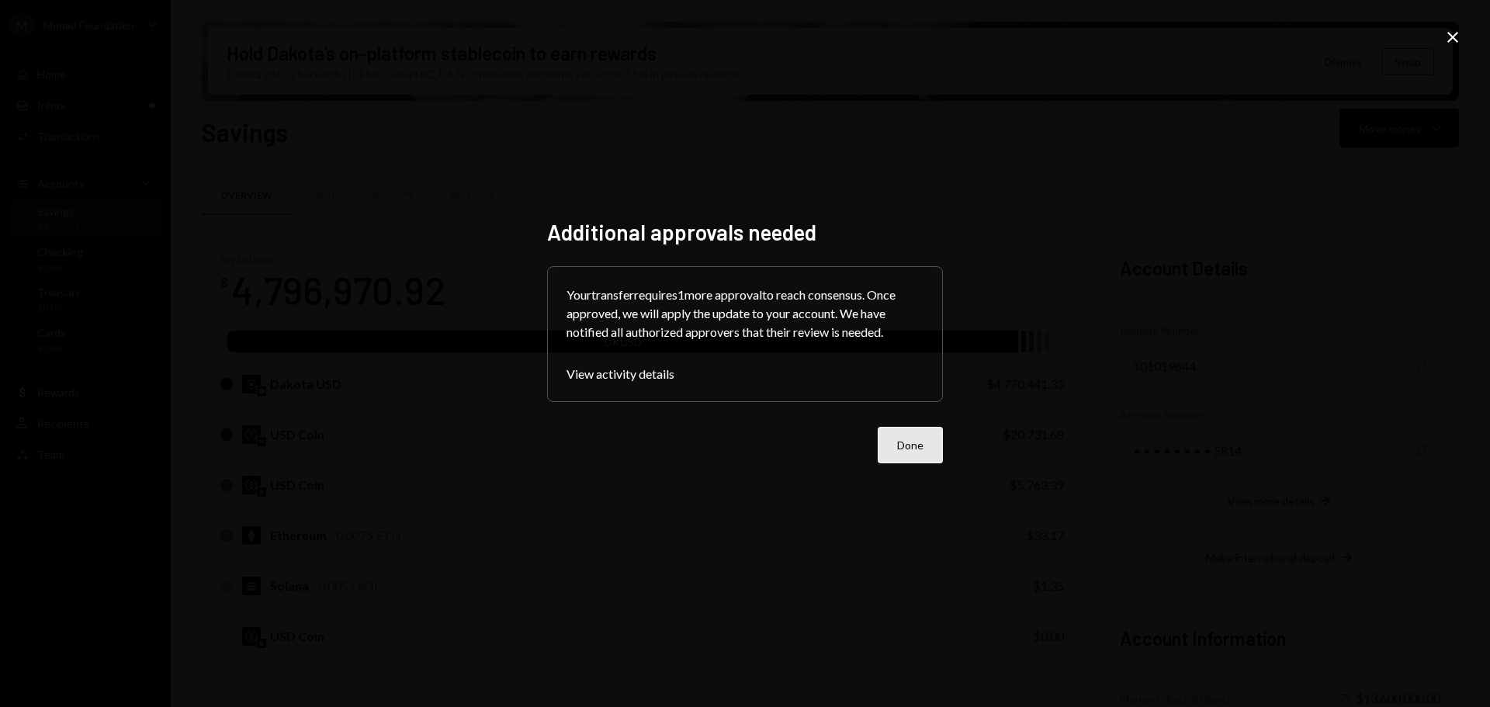
click at [909, 446] on button "Done" at bounding box center [910, 445] width 65 height 36
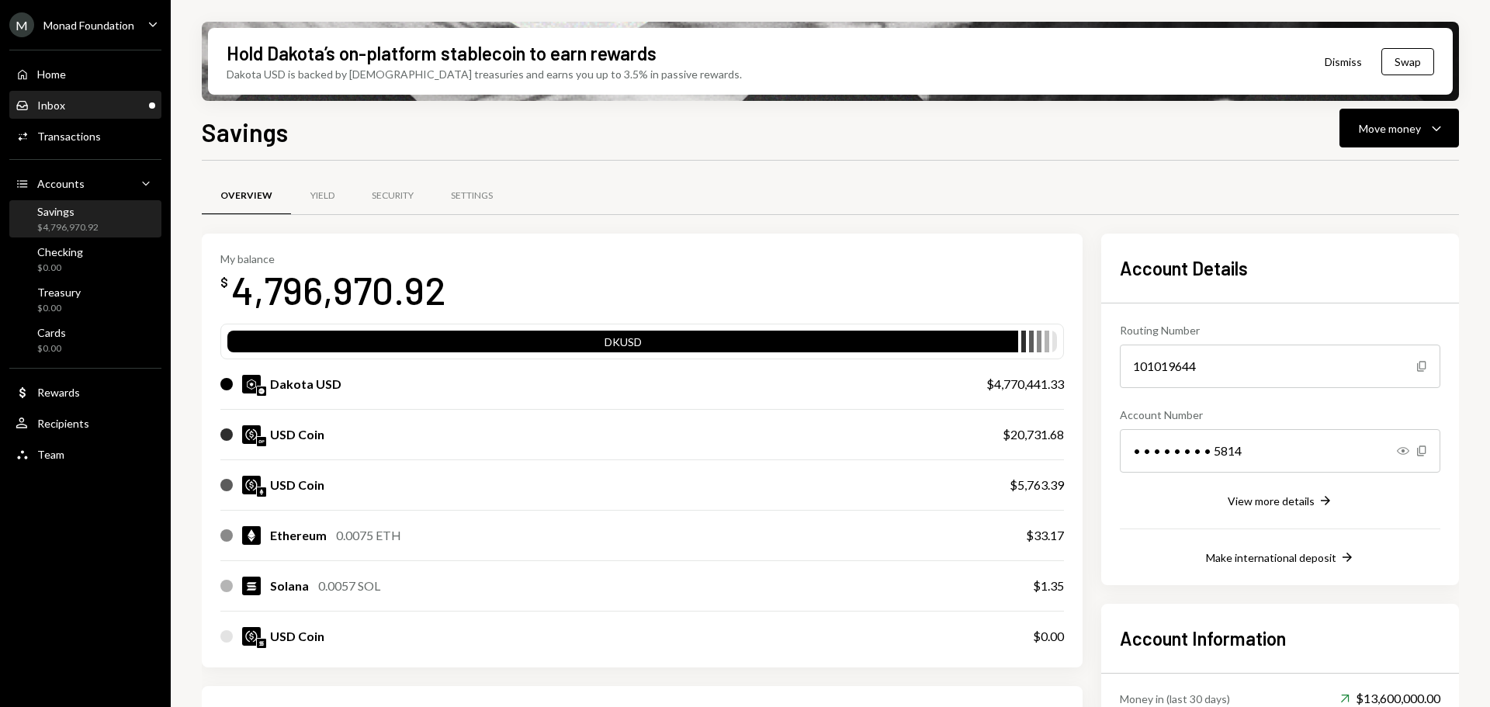
click at [58, 103] on div "Inbox" at bounding box center [51, 105] width 28 height 13
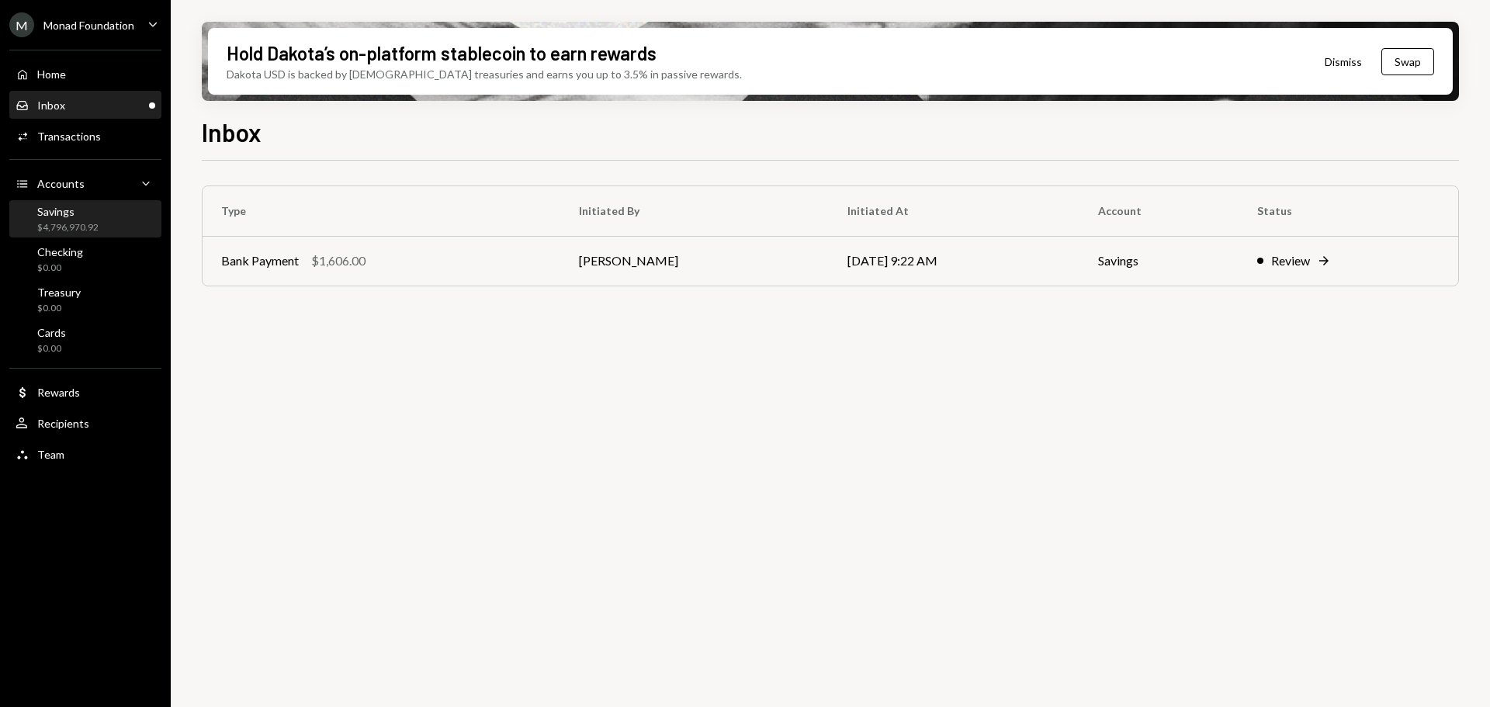
click at [65, 218] on div "Savings $4,796,970.92" at bounding box center [67, 219] width 61 height 29
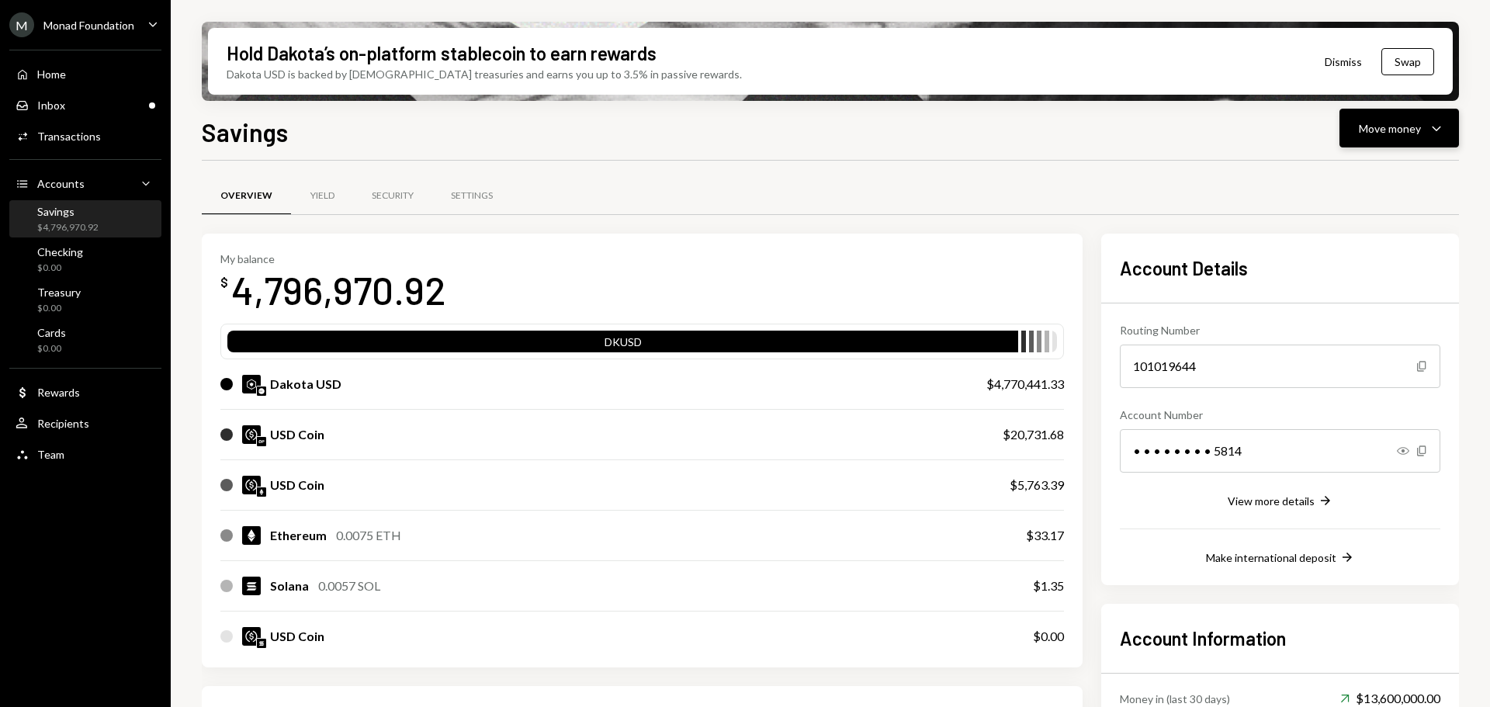
click at [1428, 125] on icon "Caret Down" at bounding box center [1436, 128] width 19 height 19
click at [1344, 176] on div "Send" at bounding box center [1386, 175] width 113 height 16
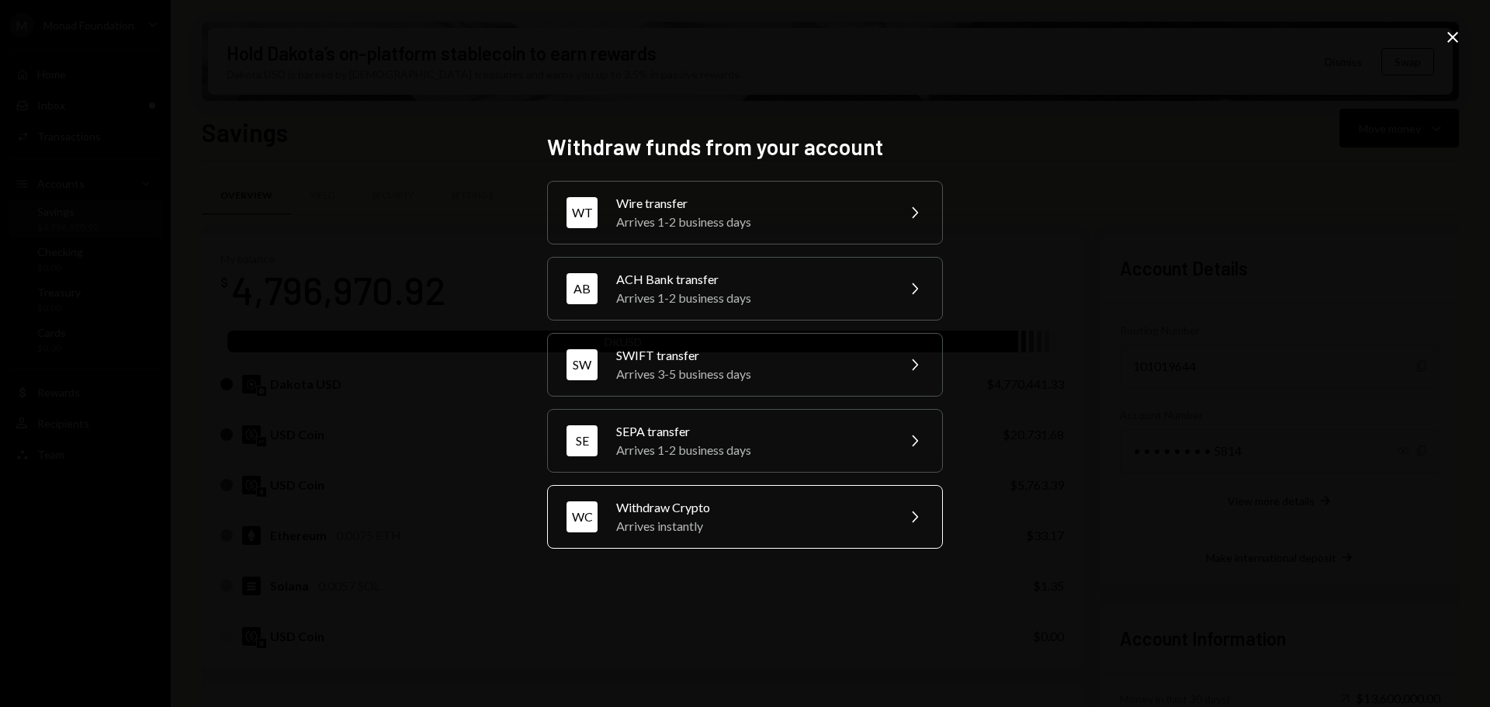
click at [805, 521] on div "Arrives instantly" at bounding box center [751, 526] width 270 height 19
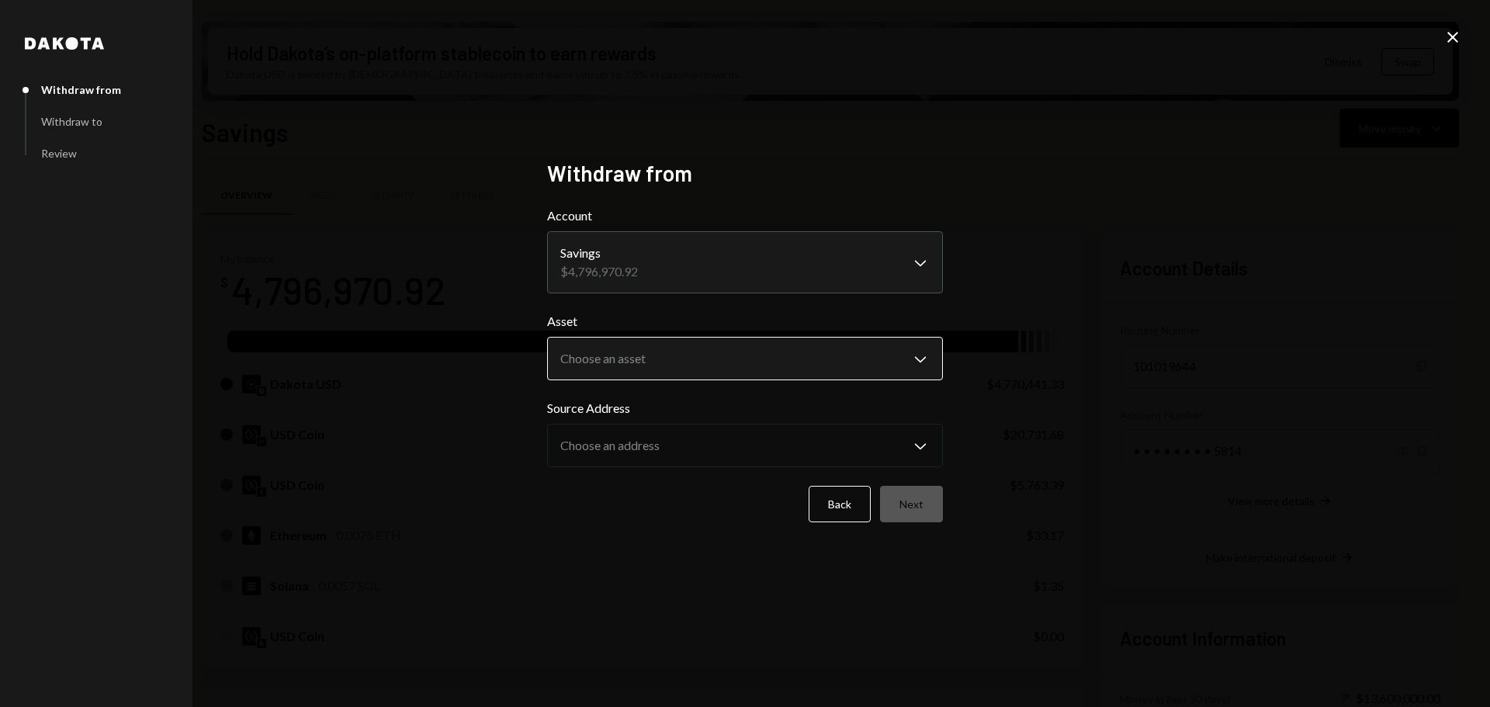
click at [669, 362] on body "M Monad Foundation Caret Down Home Home Inbox Inbox Activities Transactions Acc…" at bounding box center [745, 353] width 1490 height 707
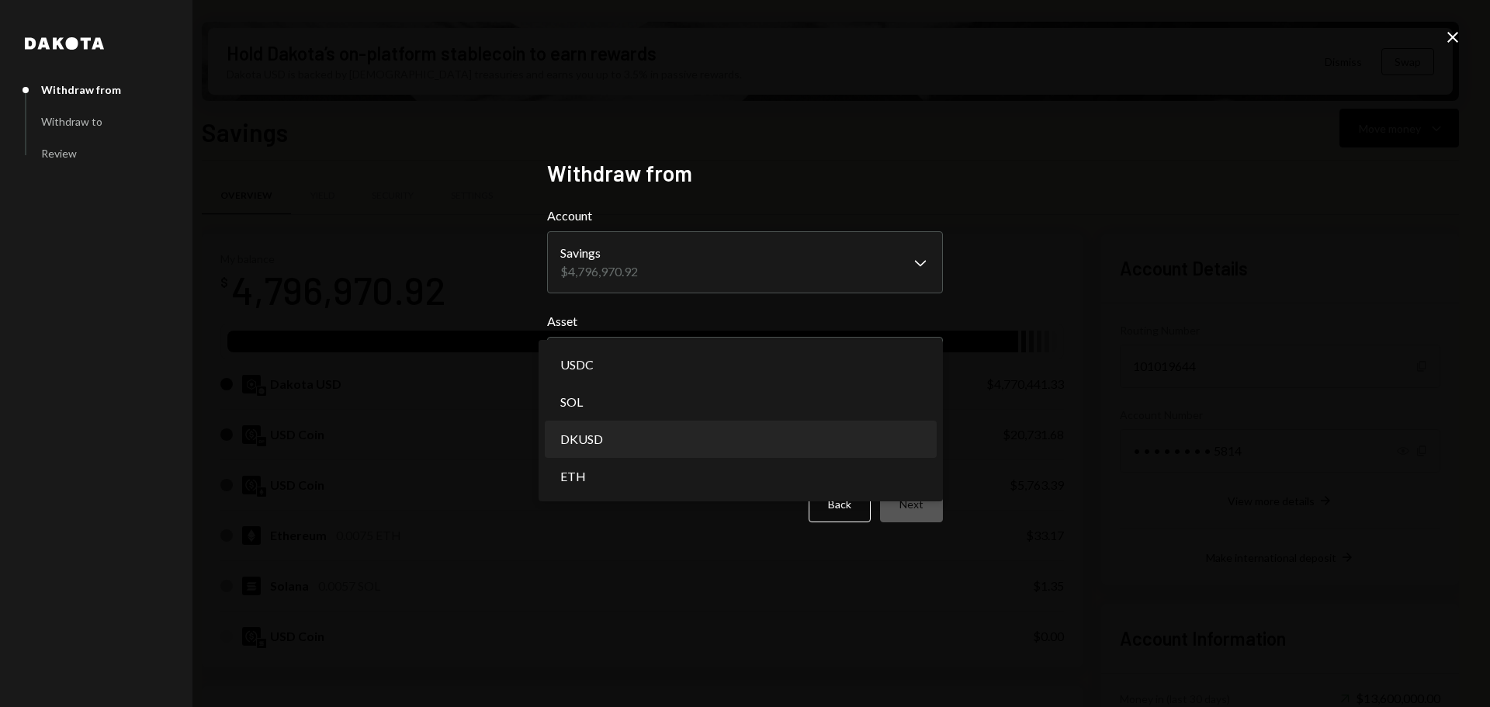
select select "*****"
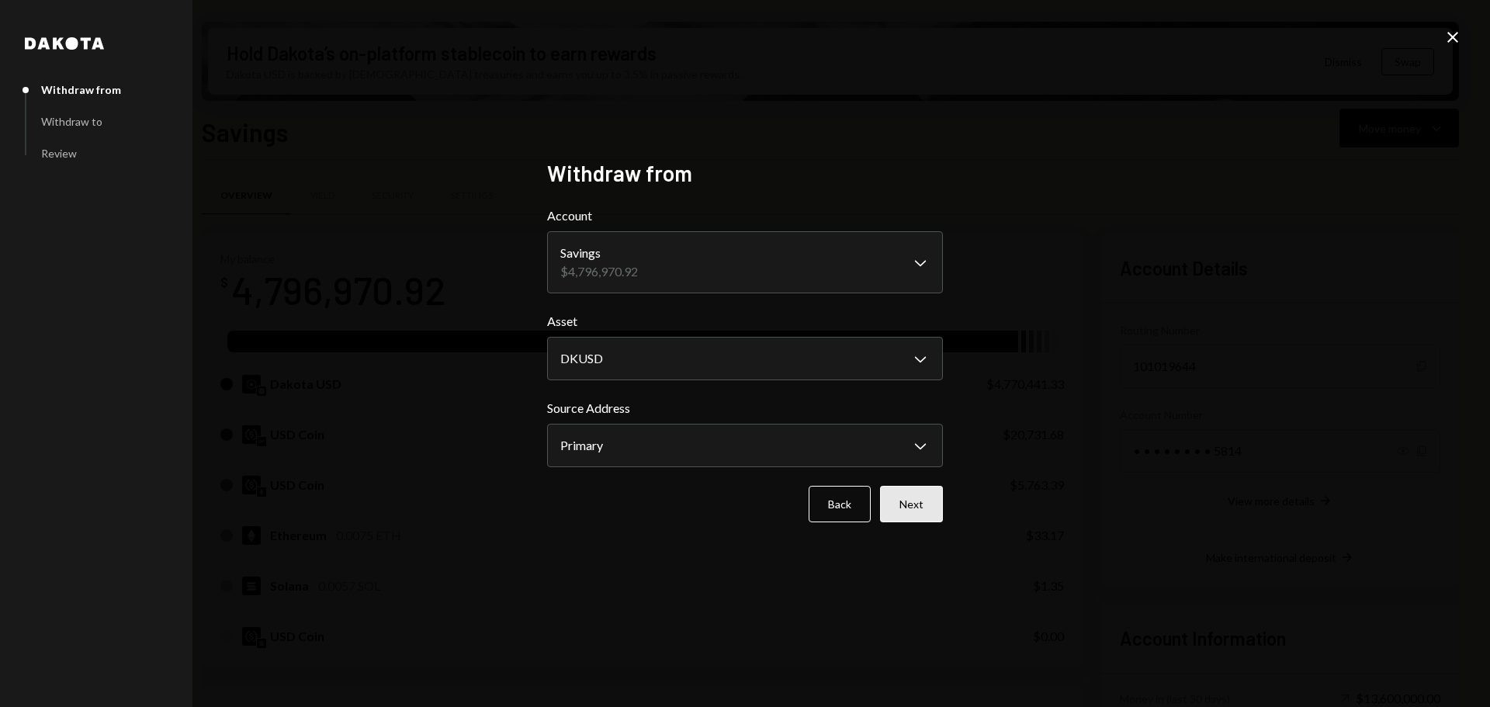
click at [914, 506] on button "Next" at bounding box center [911, 504] width 63 height 36
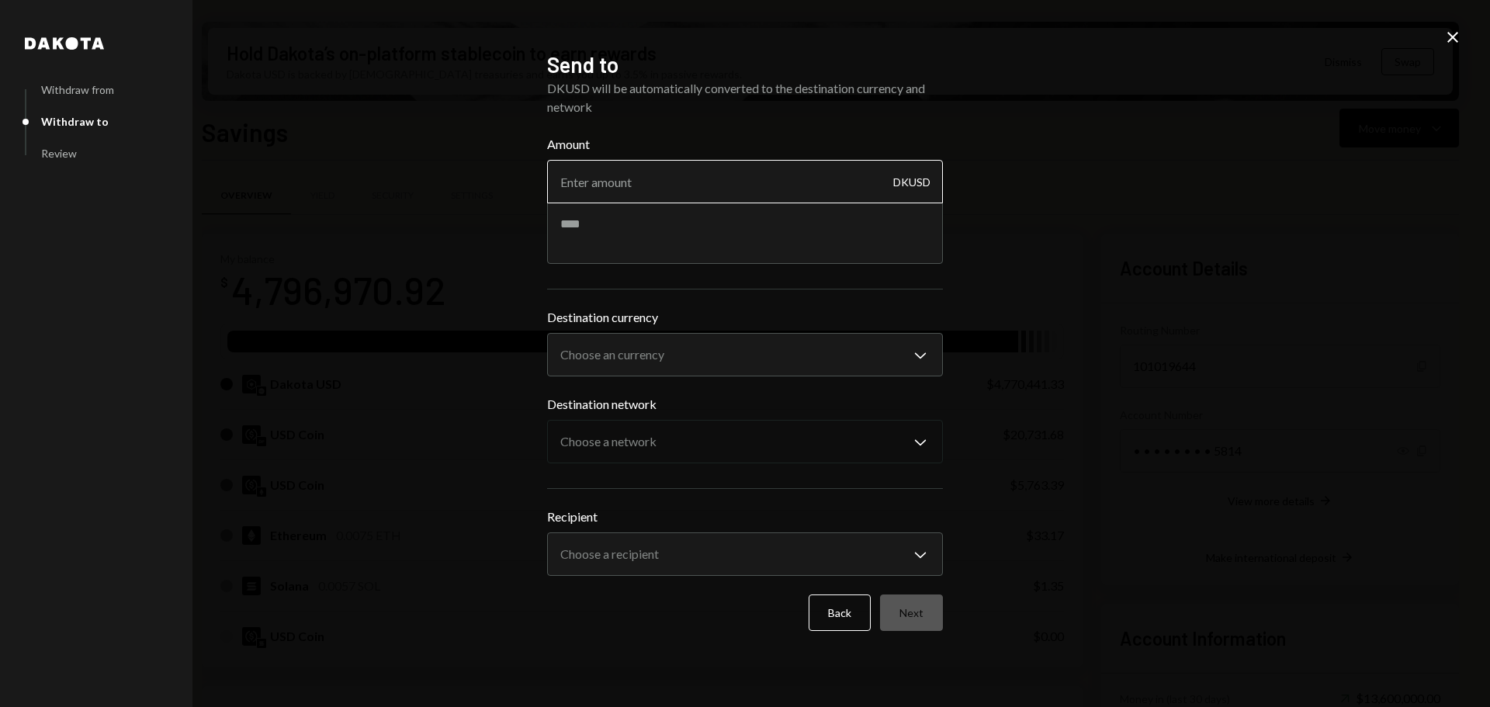
click at [638, 185] on input "Amount" at bounding box center [745, 181] width 396 height 43
type input "1336.81"
click at [660, 220] on textarea at bounding box center [745, 233] width 396 height 62
click at [591, 242] on textarea at bounding box center [745, 233] width 396 height 62
paste textarea "**********"
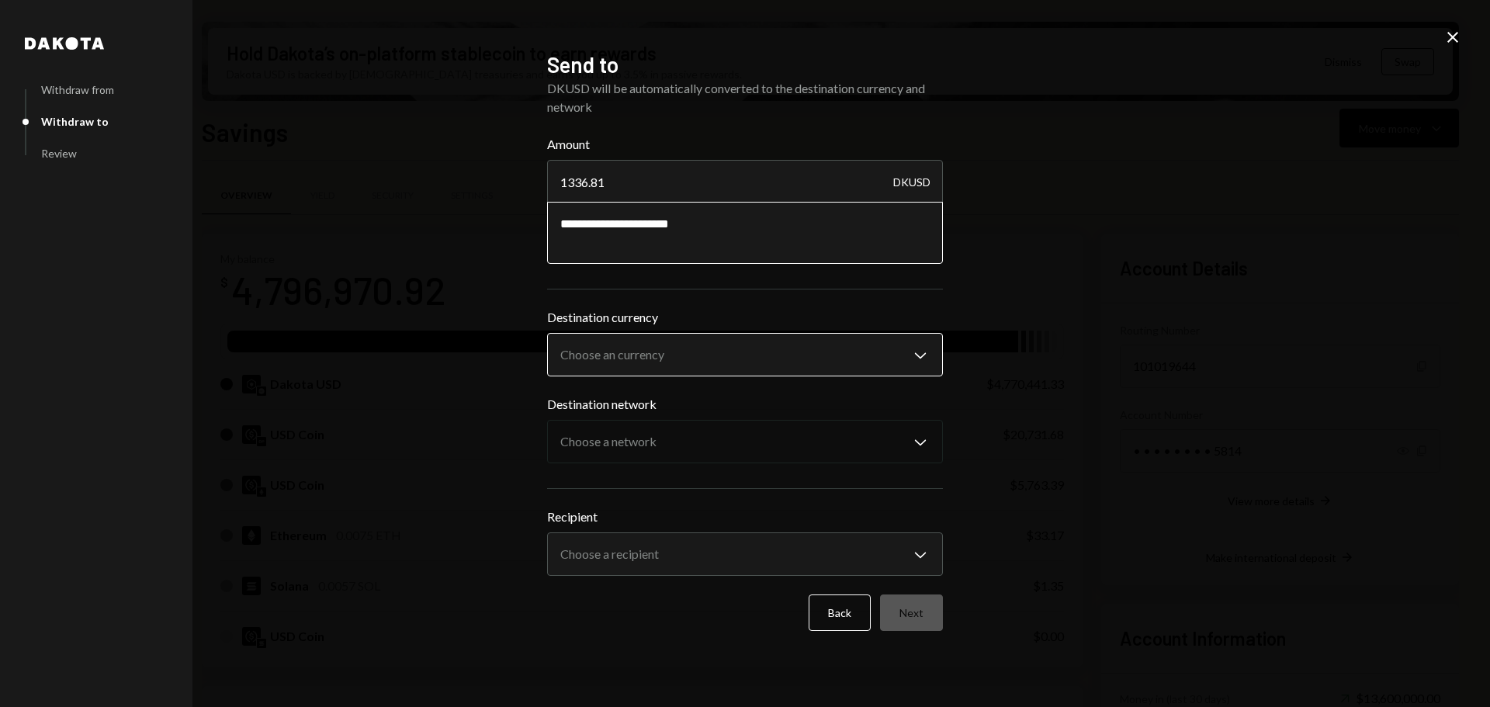
type textarea "**********"
click at [620, 356] on body "M Monad Foundation Caret Down Home Home Inbox Inbox Activities Transactions Acc…" at bounding box center [745, 353] width 1490 height 707
select select "****"
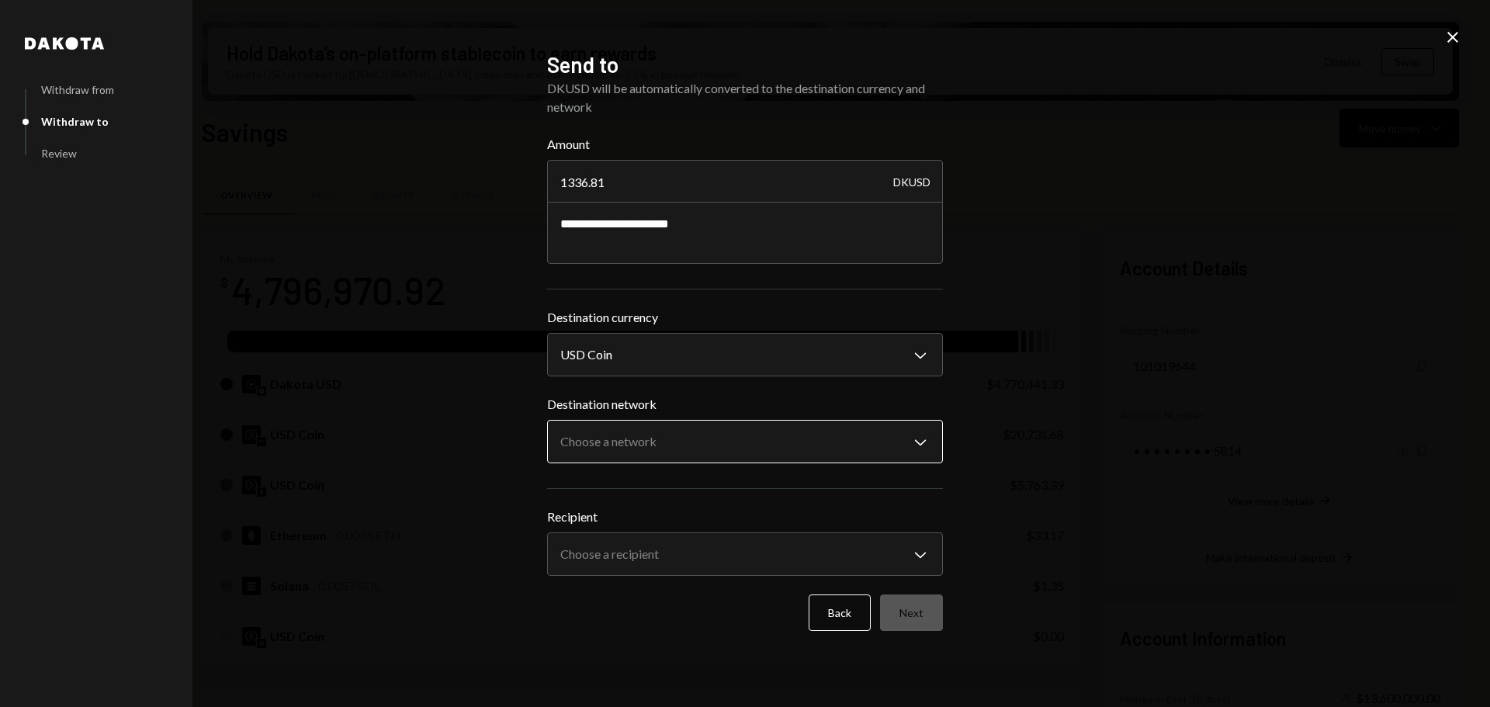
click at [646, 448] on body "M Monad Foundation Caret Down Home Home Inbox Inbox Activities Transactions Acc…" at bounding box center [745, 353] width 1490 height 707
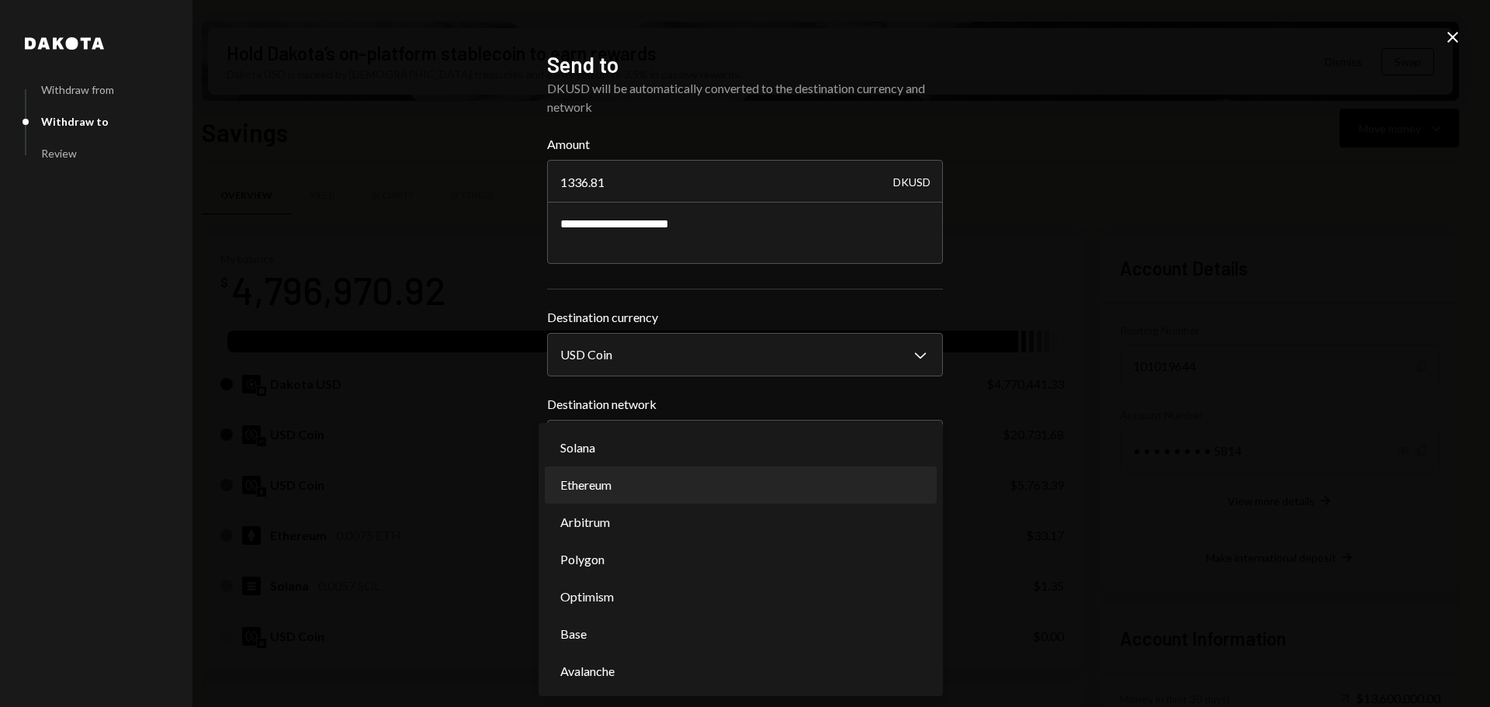
select select "**********"
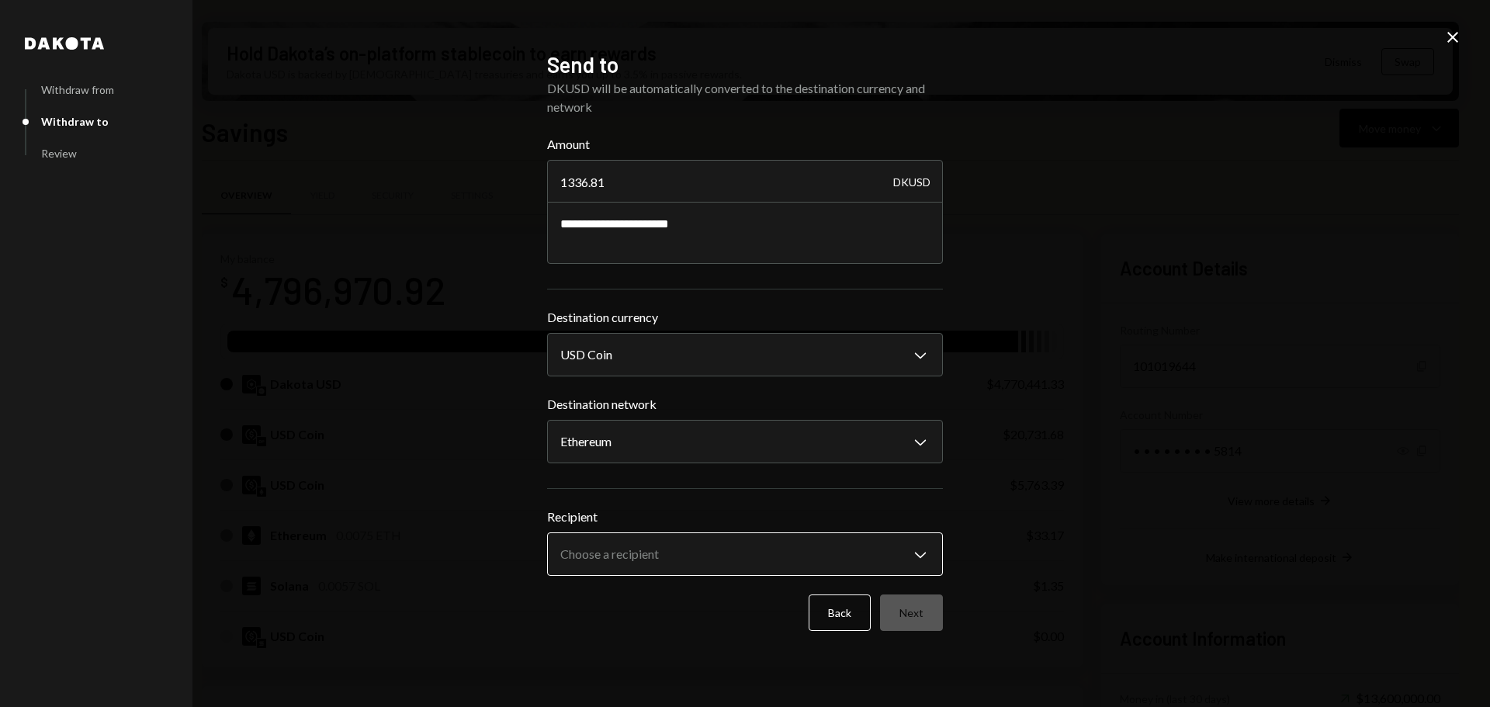
click at [690, 546] on body "M Monad Foundation Caret Down Home Home Inbox Inbox Activities Transactions Acc…" at bounding box center [745, 353] width 1490 height 707
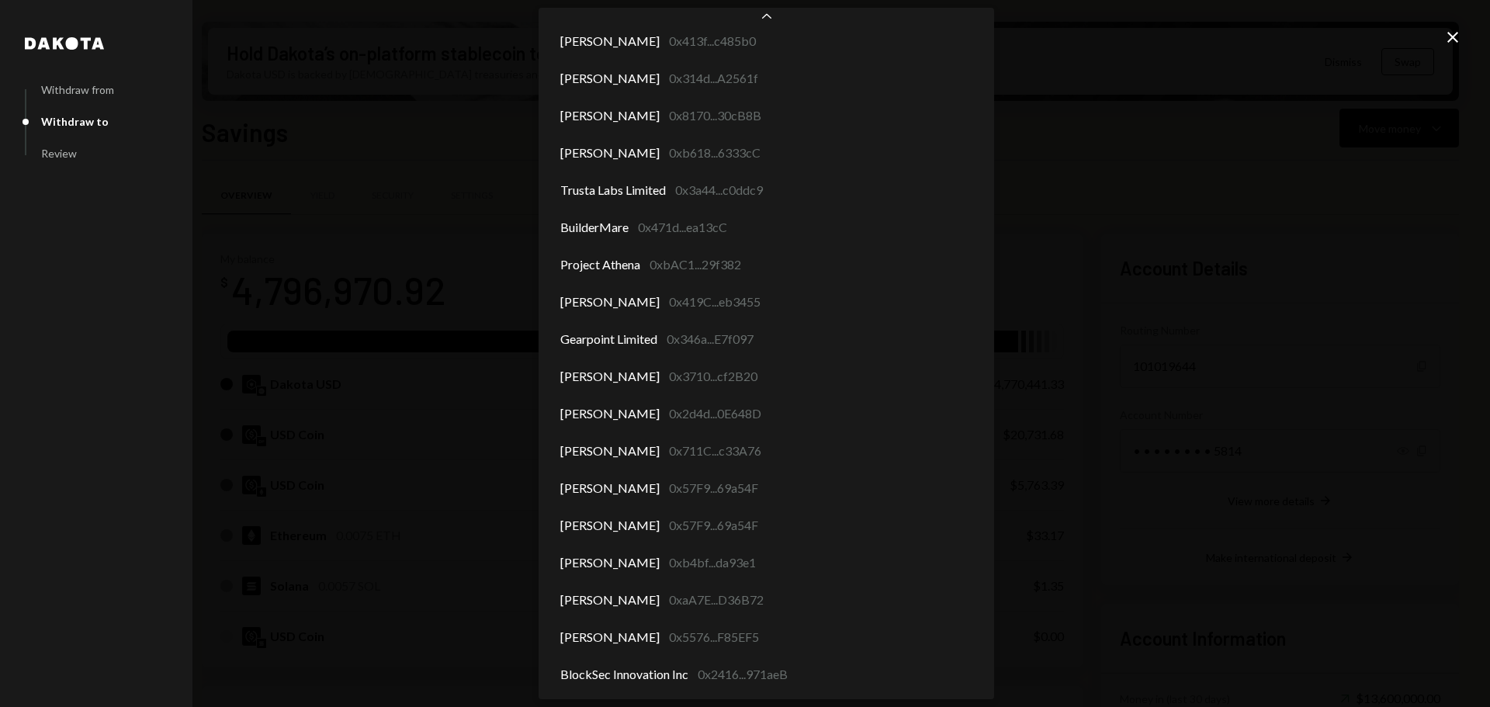
scroll to position [7236, 0]
select select "**********"
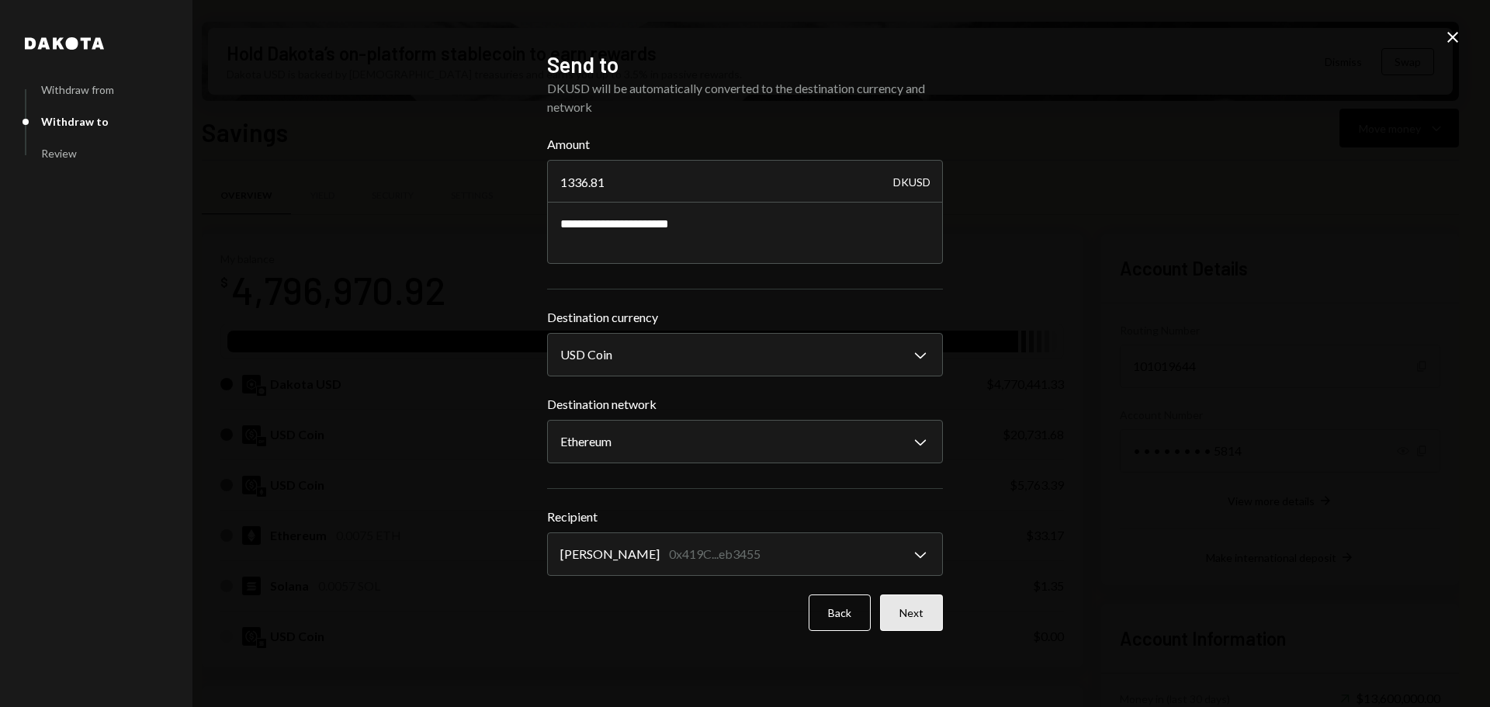
click at [929, 608] on button "Next" at bounding box center [911, 612] width 63 height 36
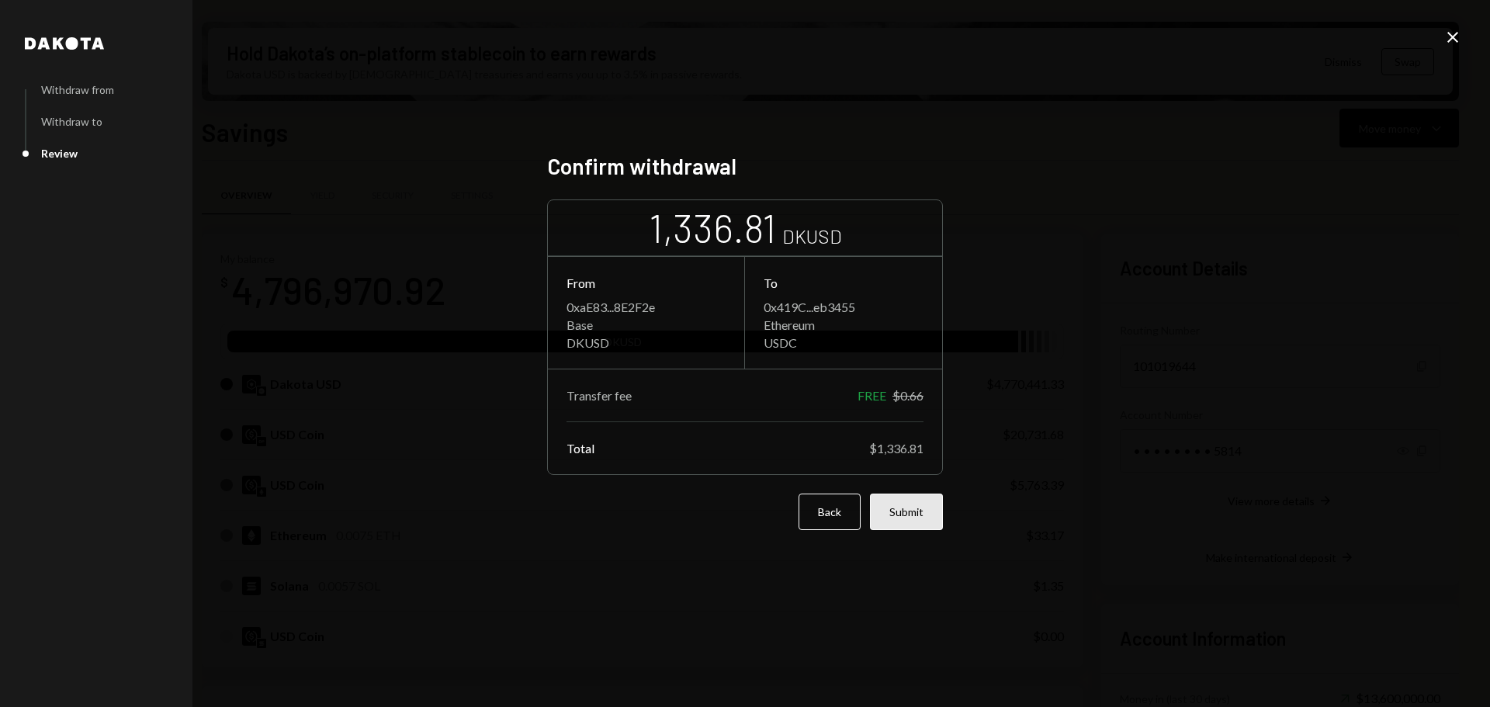
click at [913, 505] on button "Submit" at bounding box center [906, 511] width 73 height 36
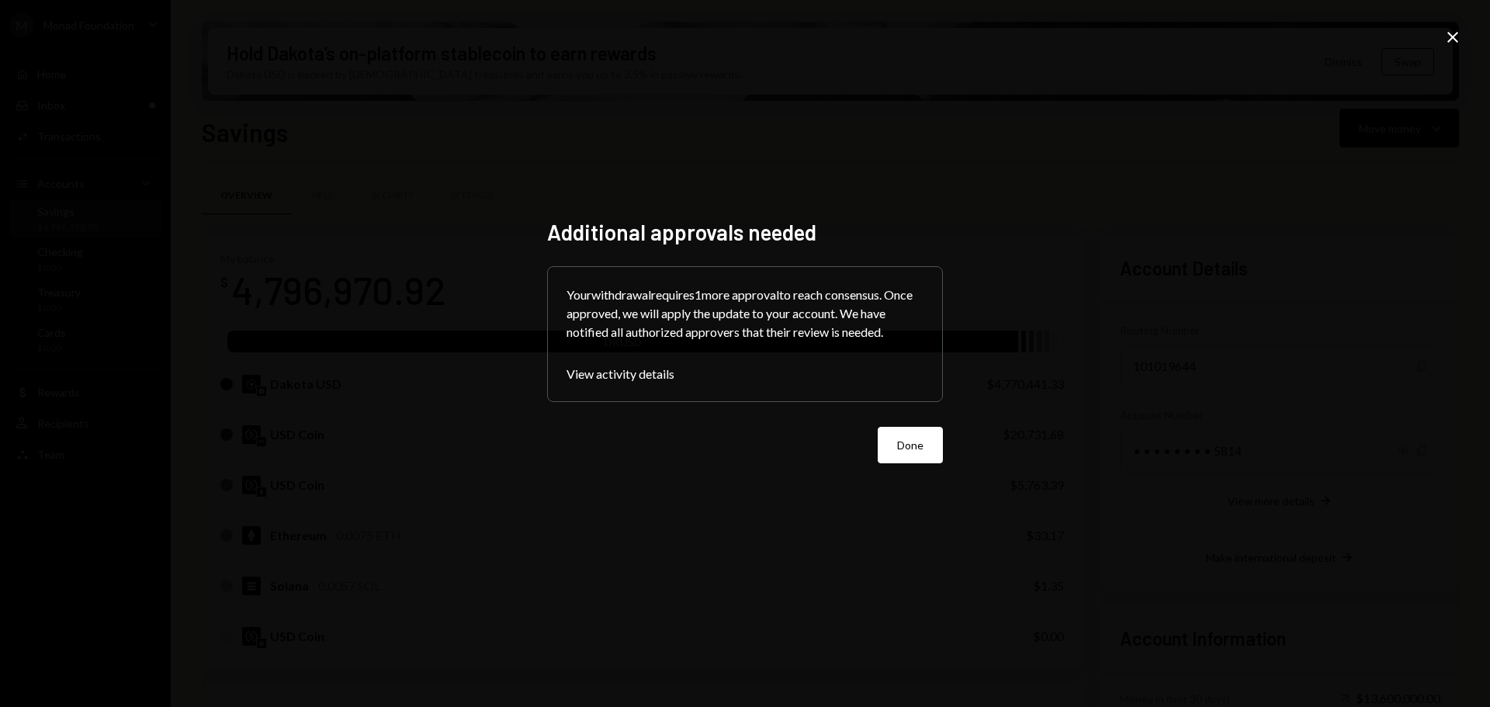
drag, startPoint x: 910, startPoint y: 442, endPoint x: 423, endPoint y: 310, distance: 504.8
click at [907, 442] on button "Done" at bounding box center [910, 445] width 65 height 36
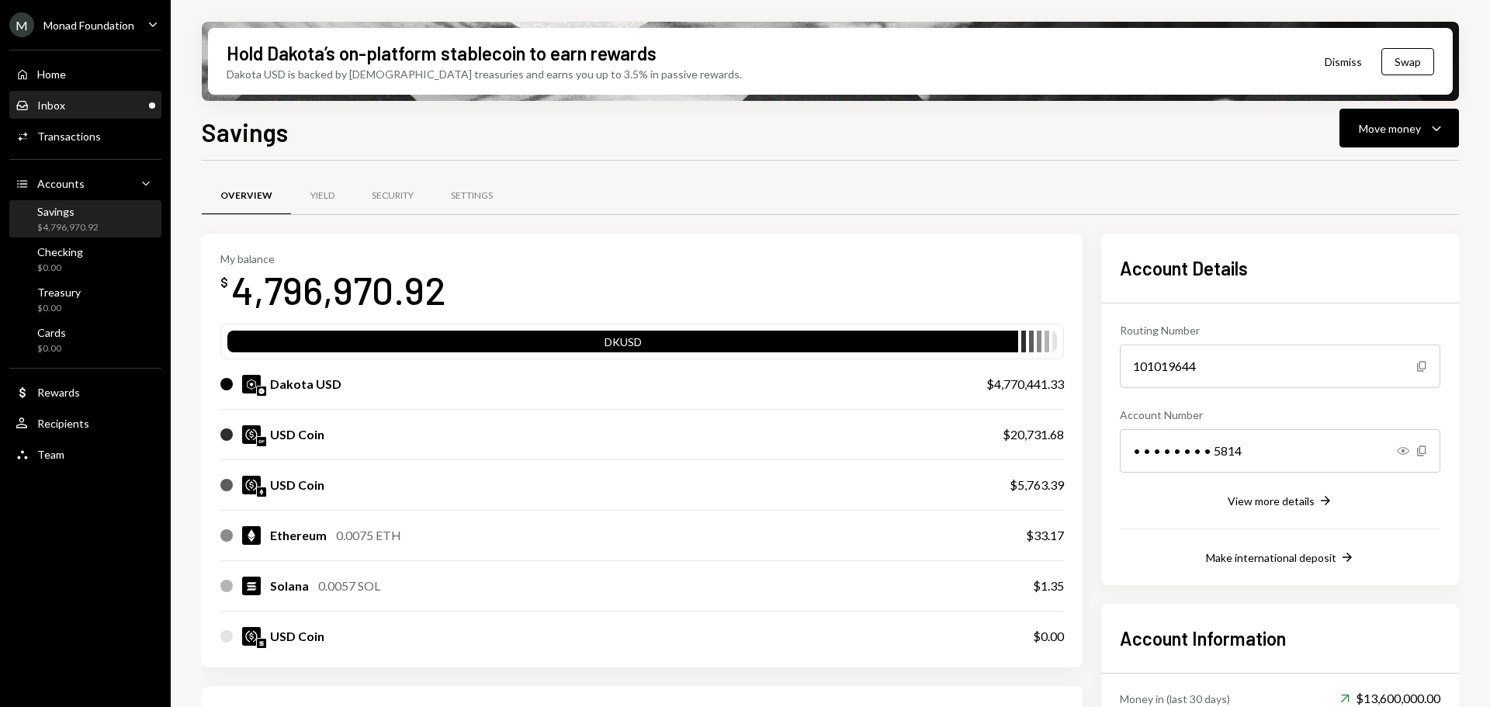
click at [48, 100] on div "Inbox" at bounding box center [51, 105] width 28 height 13
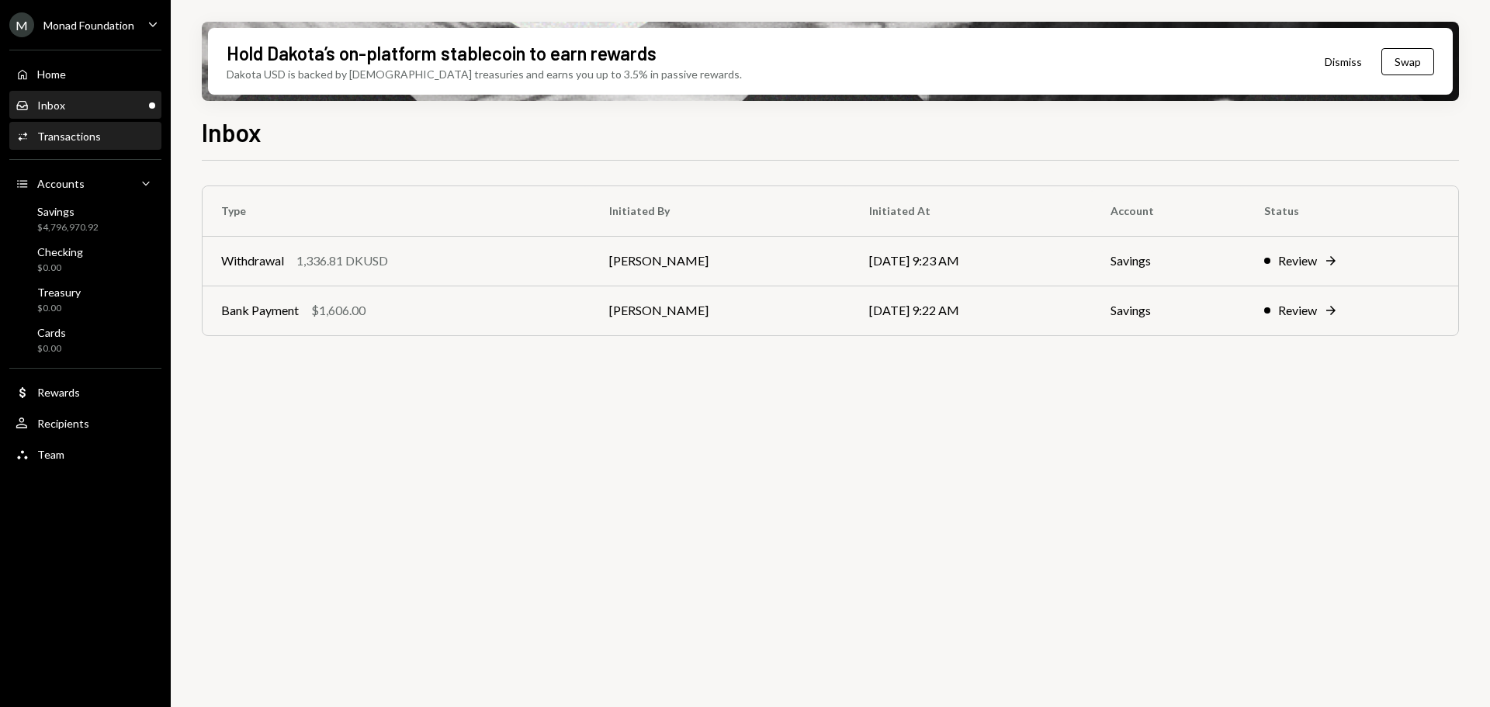
click at [59, 137] on div "Transactions" at bounding box center [69, 136] width 64 height 13
